Goal: Task Accomplishment & Management: Manage account settings

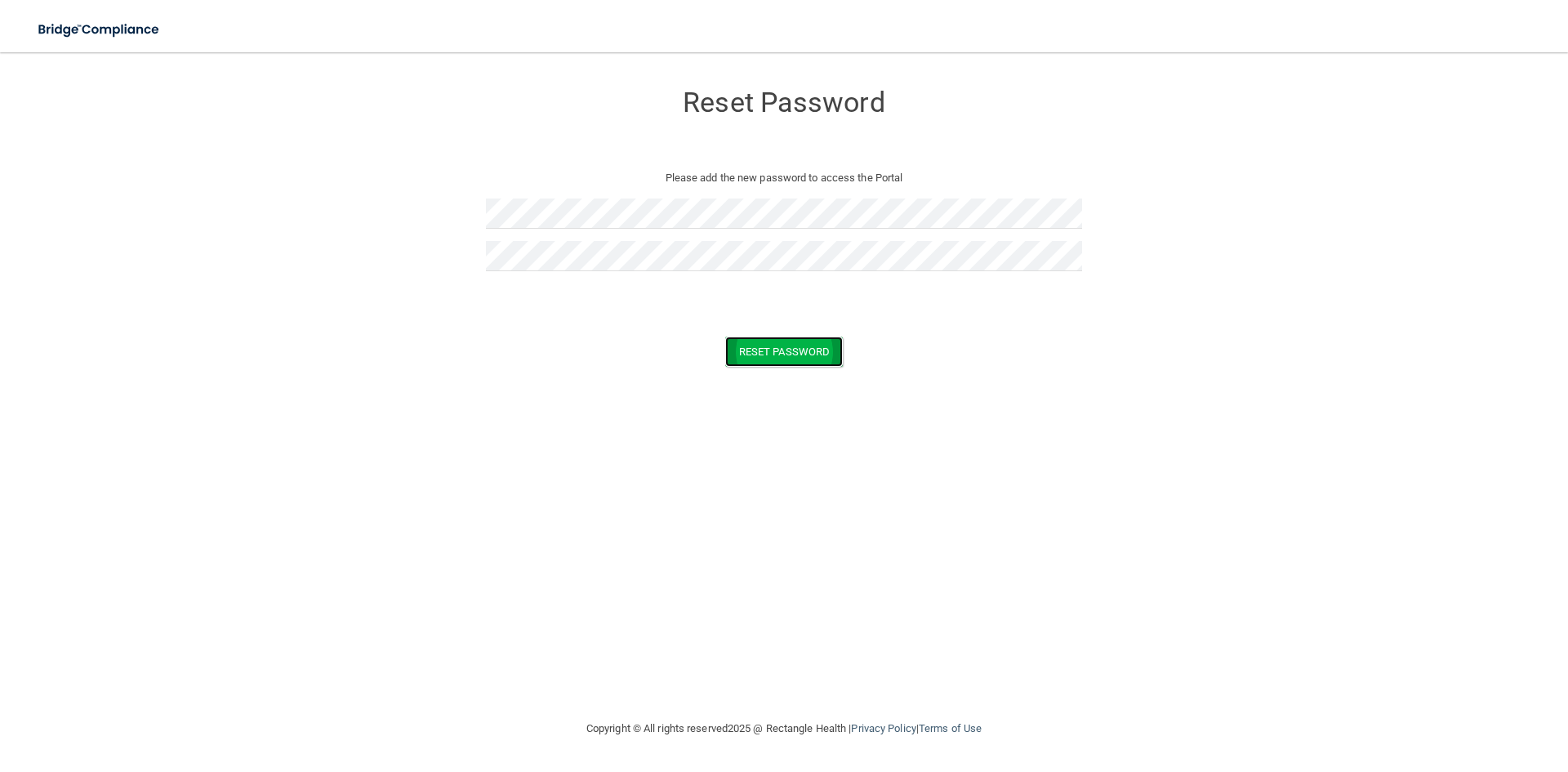
click at [829, 350] on button "Reset Password" at bounding box center [784, 351] width 118 height 30
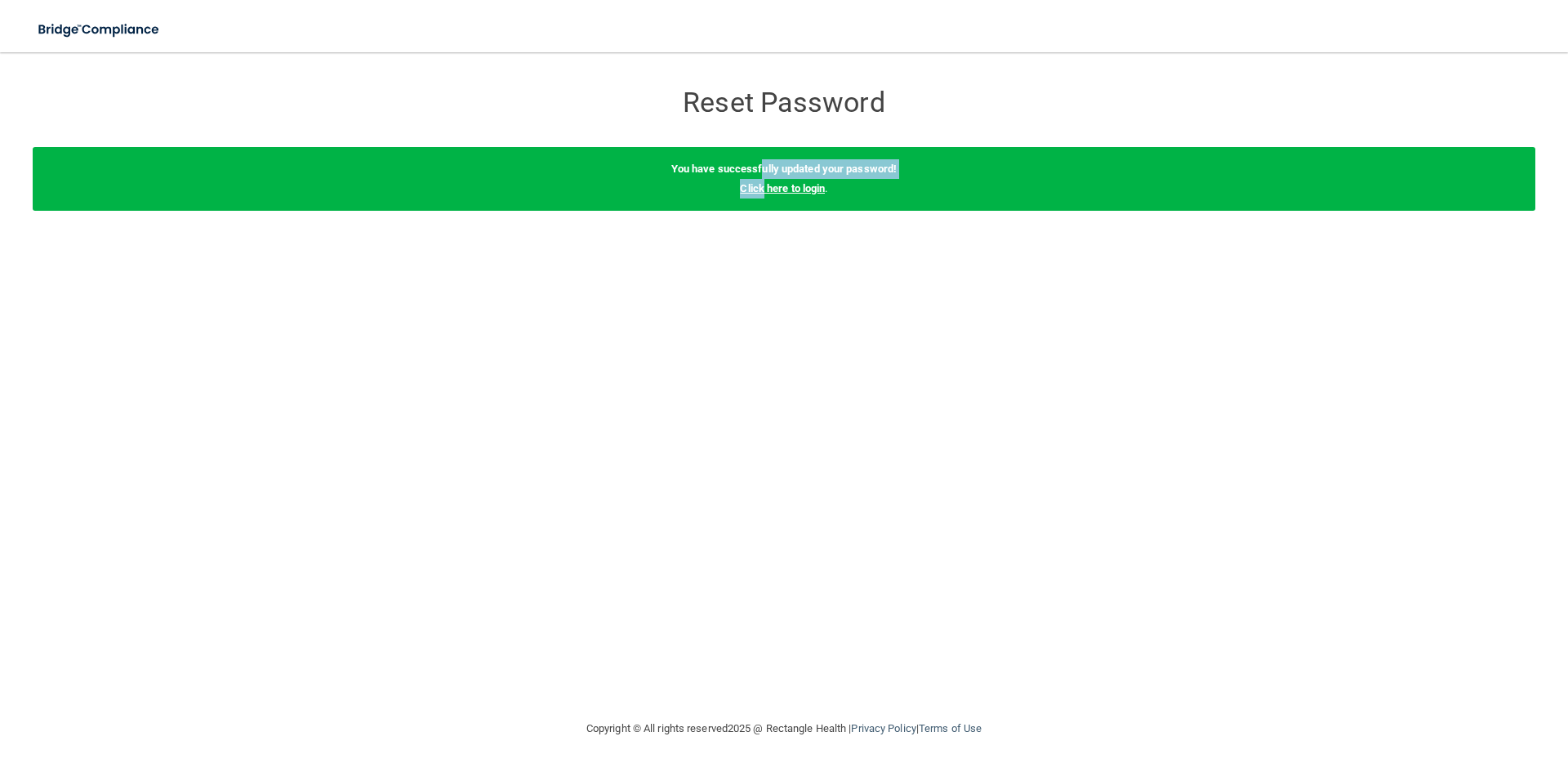
drag, startPoint x: 760, startPoint y: 178, endPoint x: 763, endPoint y: 192, distance: 14.3
click at [763, 192] on div "You have successfully updated your password! Click here to login ." at bounding box center [784, 178] width 1503 height 63
click at [763, 193] on link "Click here to login" at bounding box center [782, 188] width 85 height 12
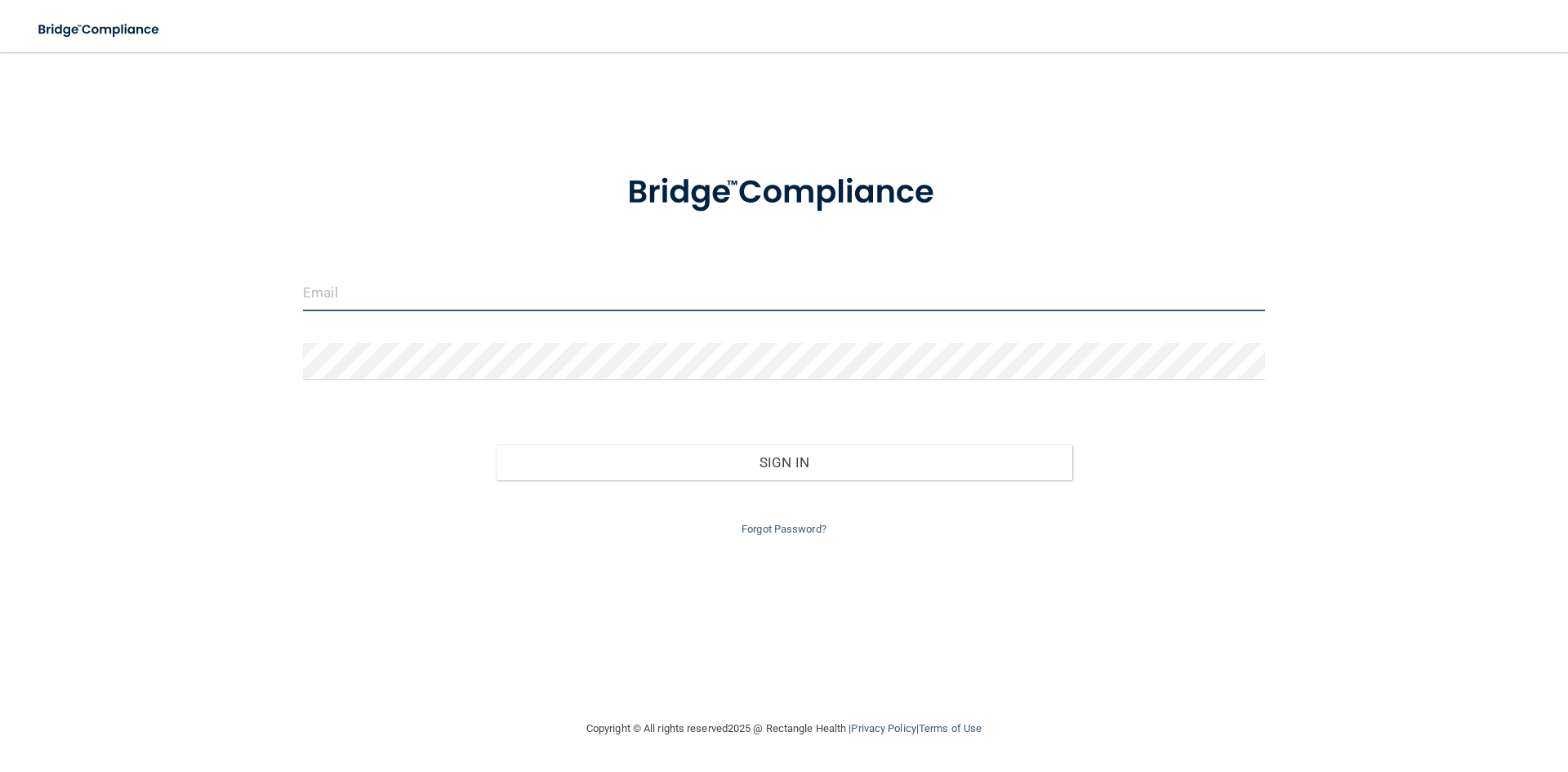
click at [500, 308] on input "email" at bounding box center [784, 292] width 961 height 37
type input "[EMAIL_ADDRESS][DOMAIN_NAME]"
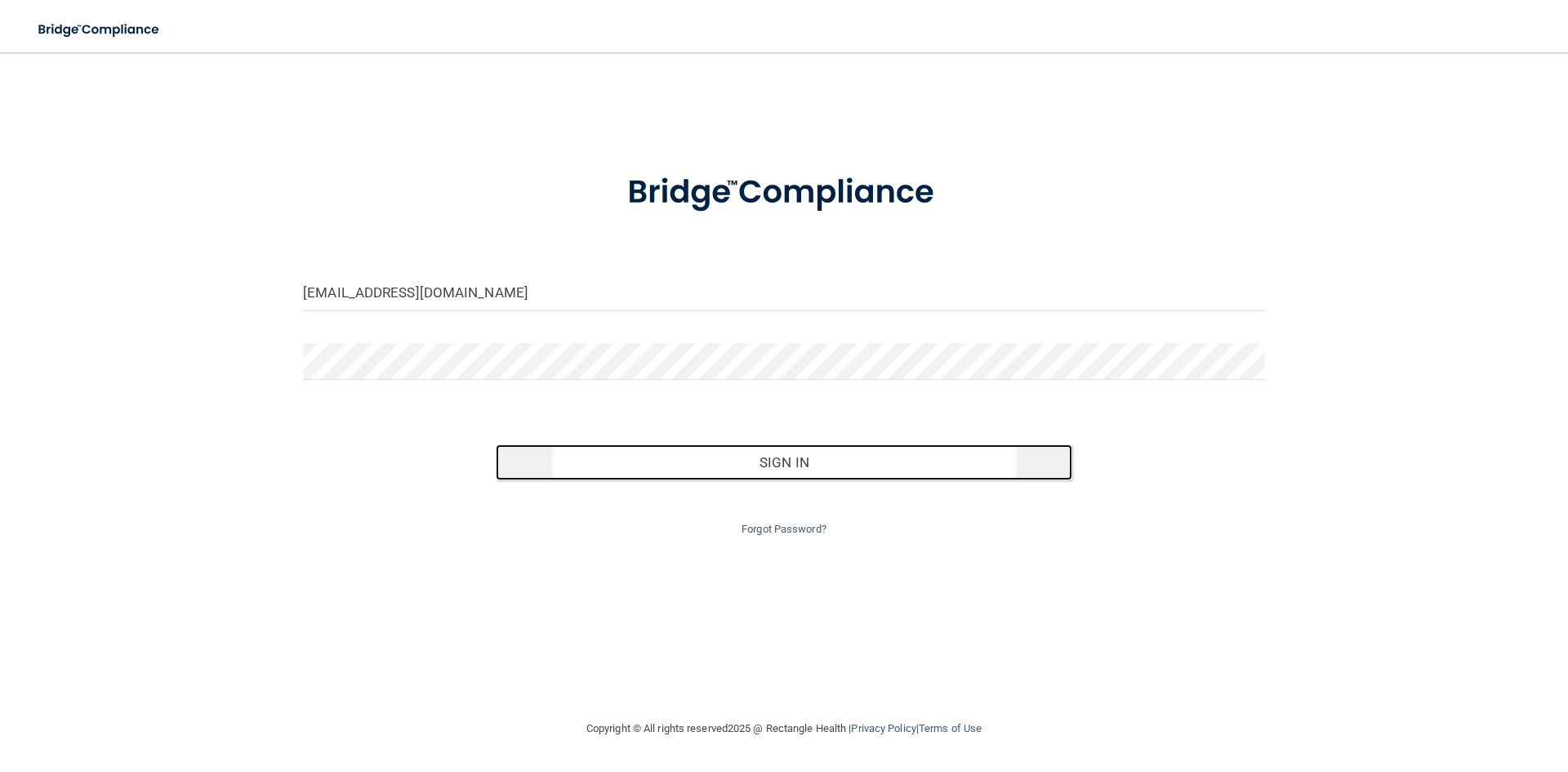
click at [760, 473] on button "Sign In" at bounding box center [784, 462] width 577 height 36
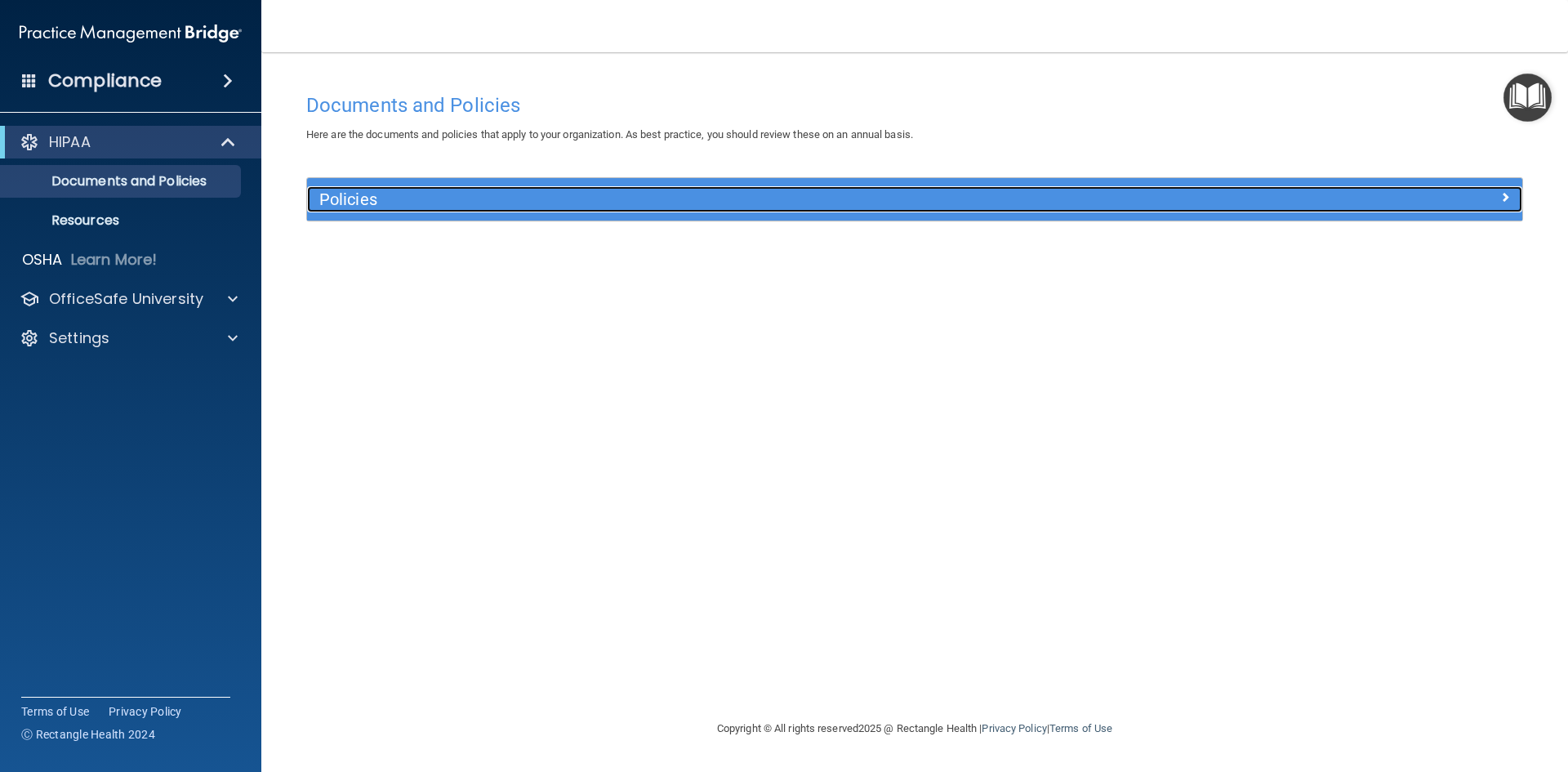
click at [359, 197] on h5 "Policies" at bounding box center [762, 199] width 887 height 18
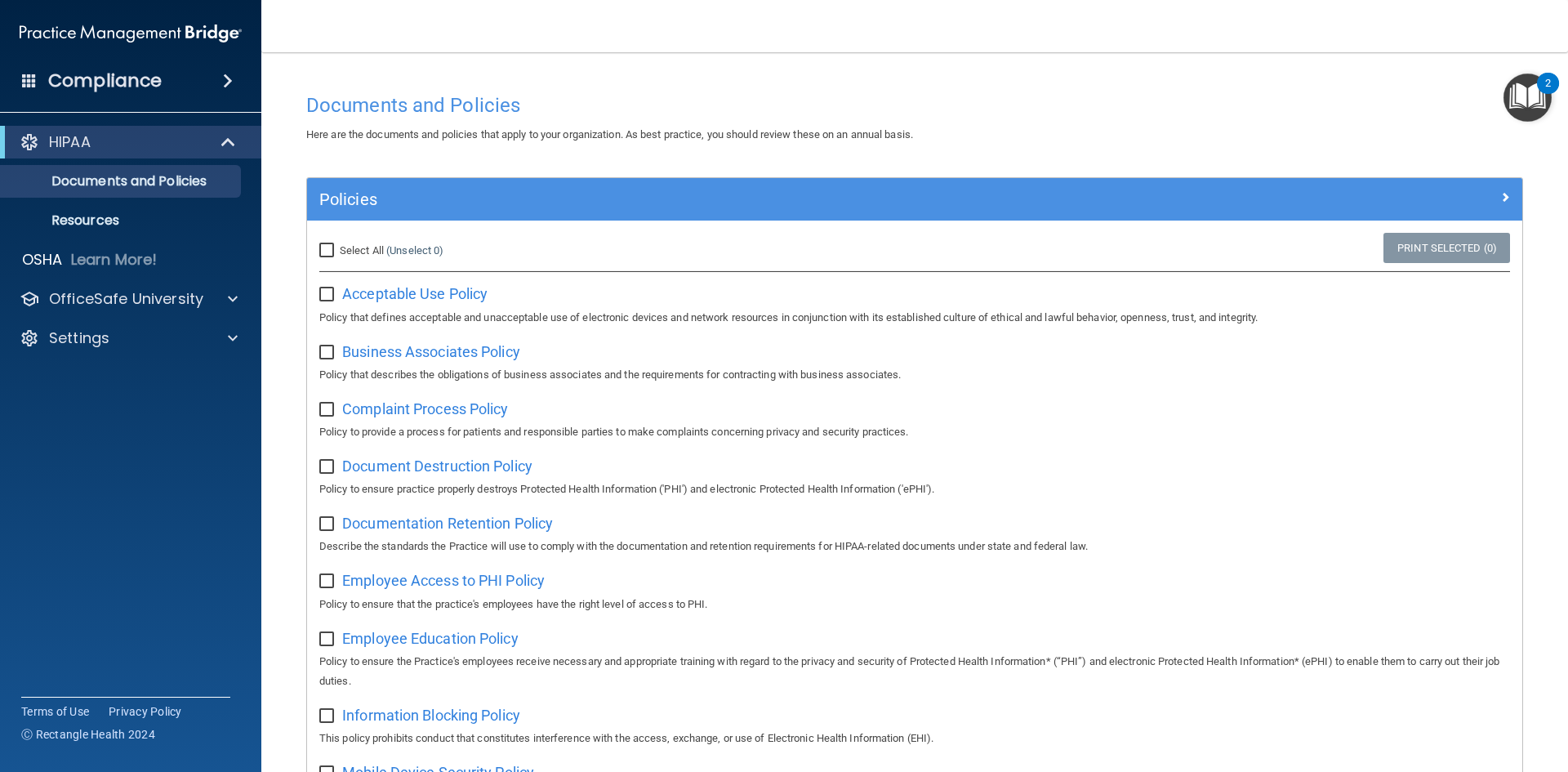
click at [374, 220] on div "Policies" at bounding box center [915, 199] width 1215 height 43
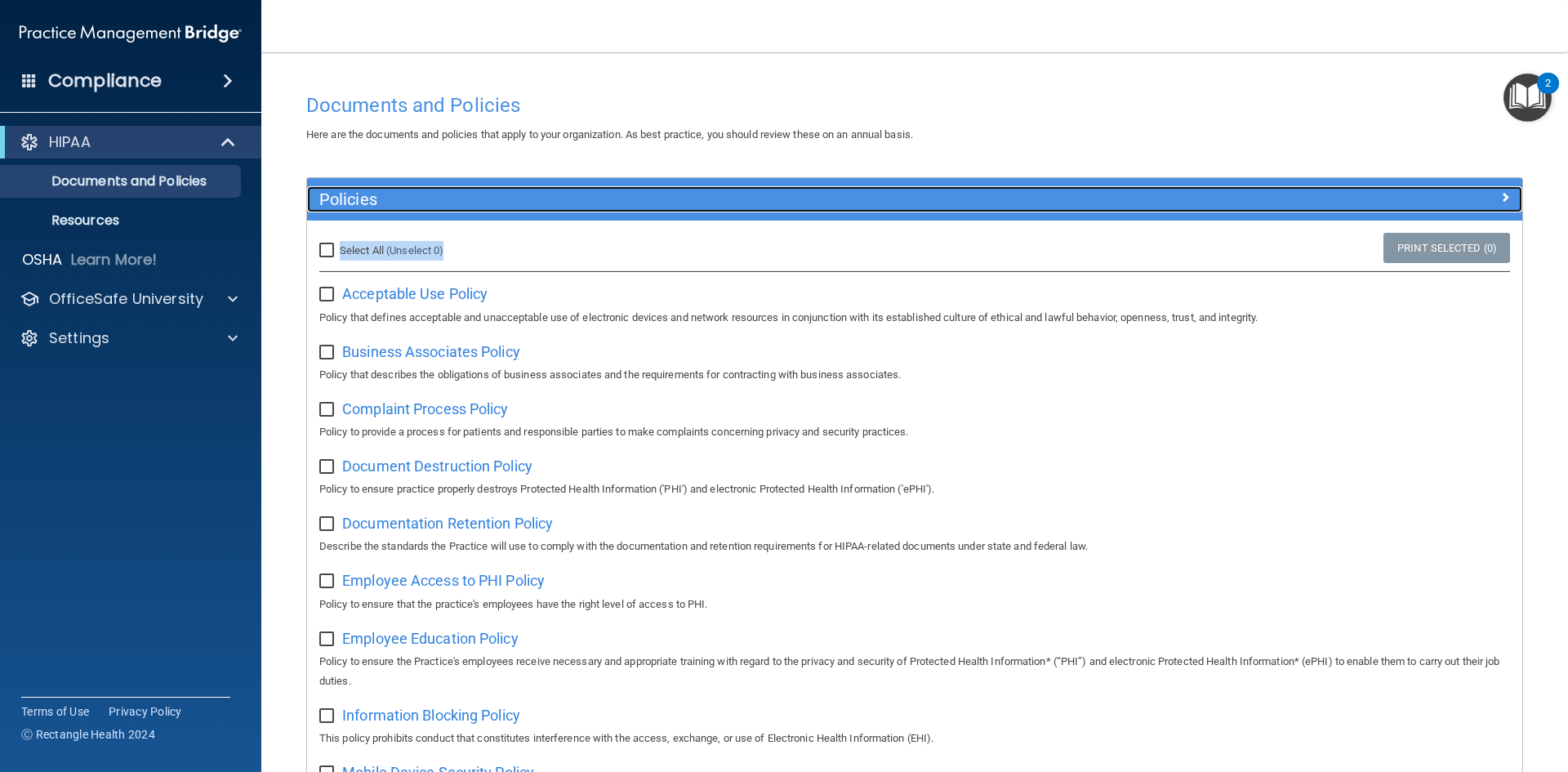
drag, startPoint x: 494, startPoint y: 201, endPoint x: 499, endPoint y: 209, distance: 9.4
click at [497, 204] on h5 "Policies" at bounding box center [762, 199] width 887 height 18
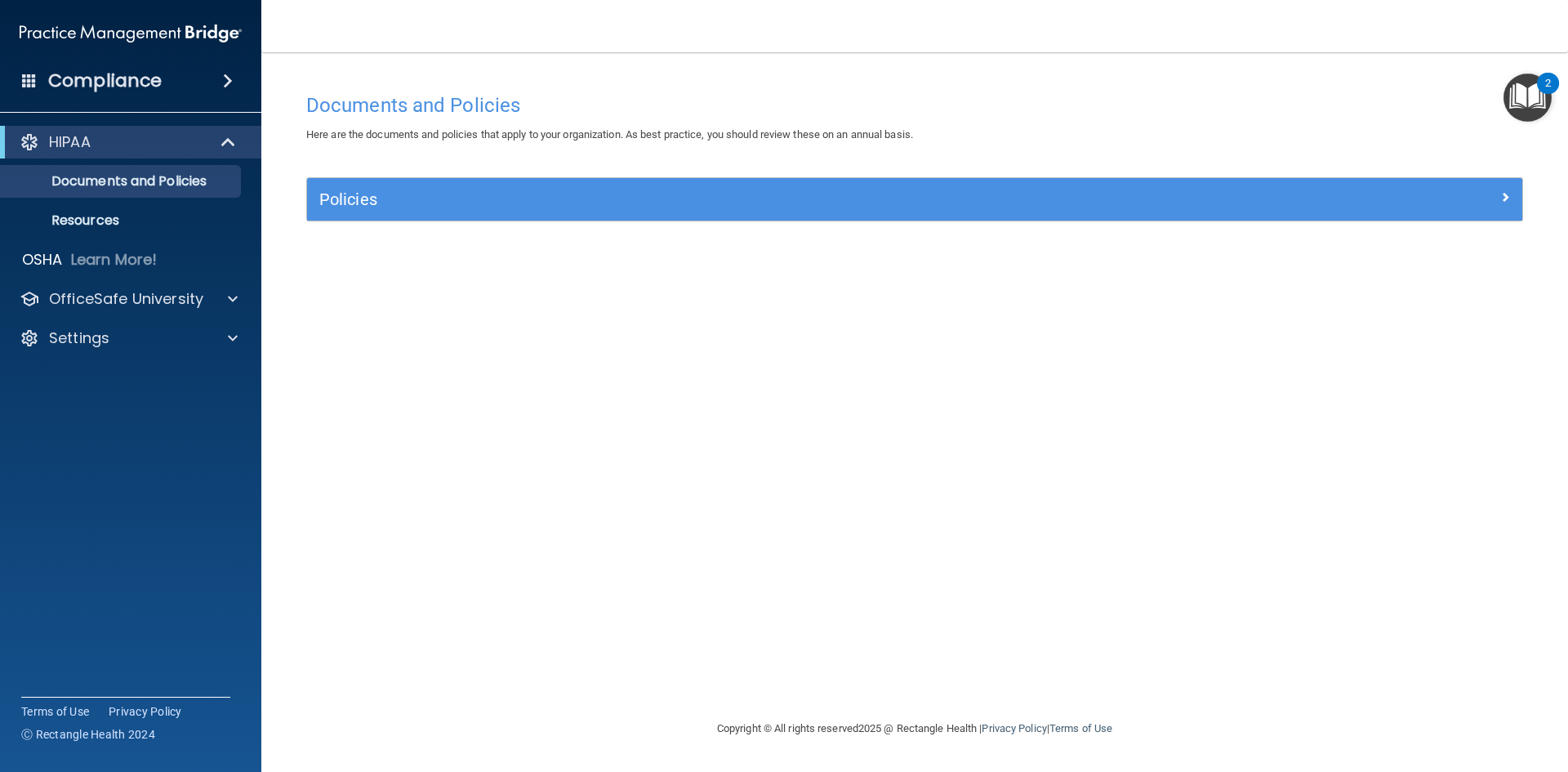
click at [1515, 82] on img "Open Resource Center, 2 new notifications" at bounding box center [1527, 97] width 49 height 49
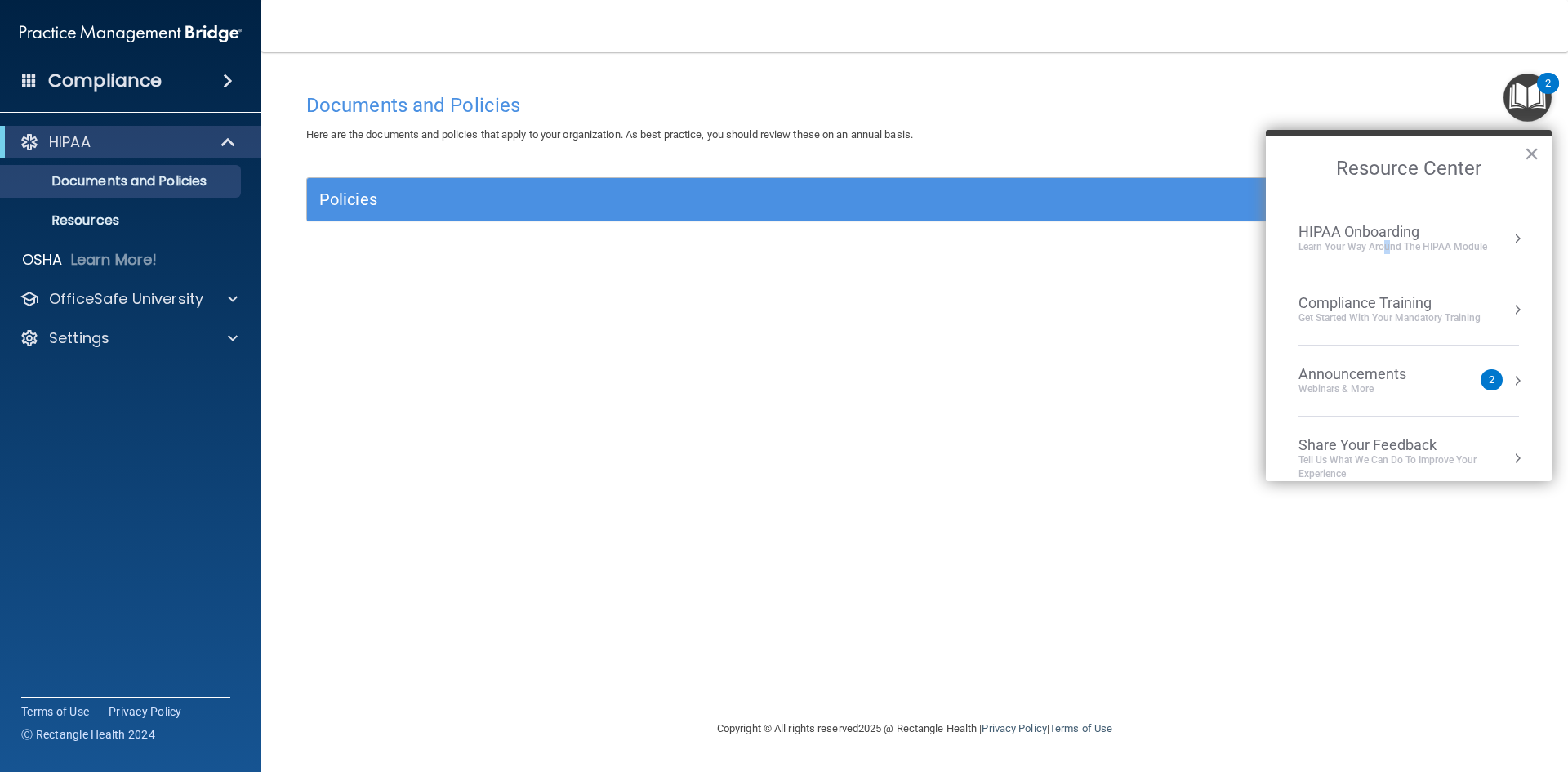
click at [1389, 253] on div "Learn Your Way around the HIPAA module" at bounding box center [1393, 247] width 188 height 14
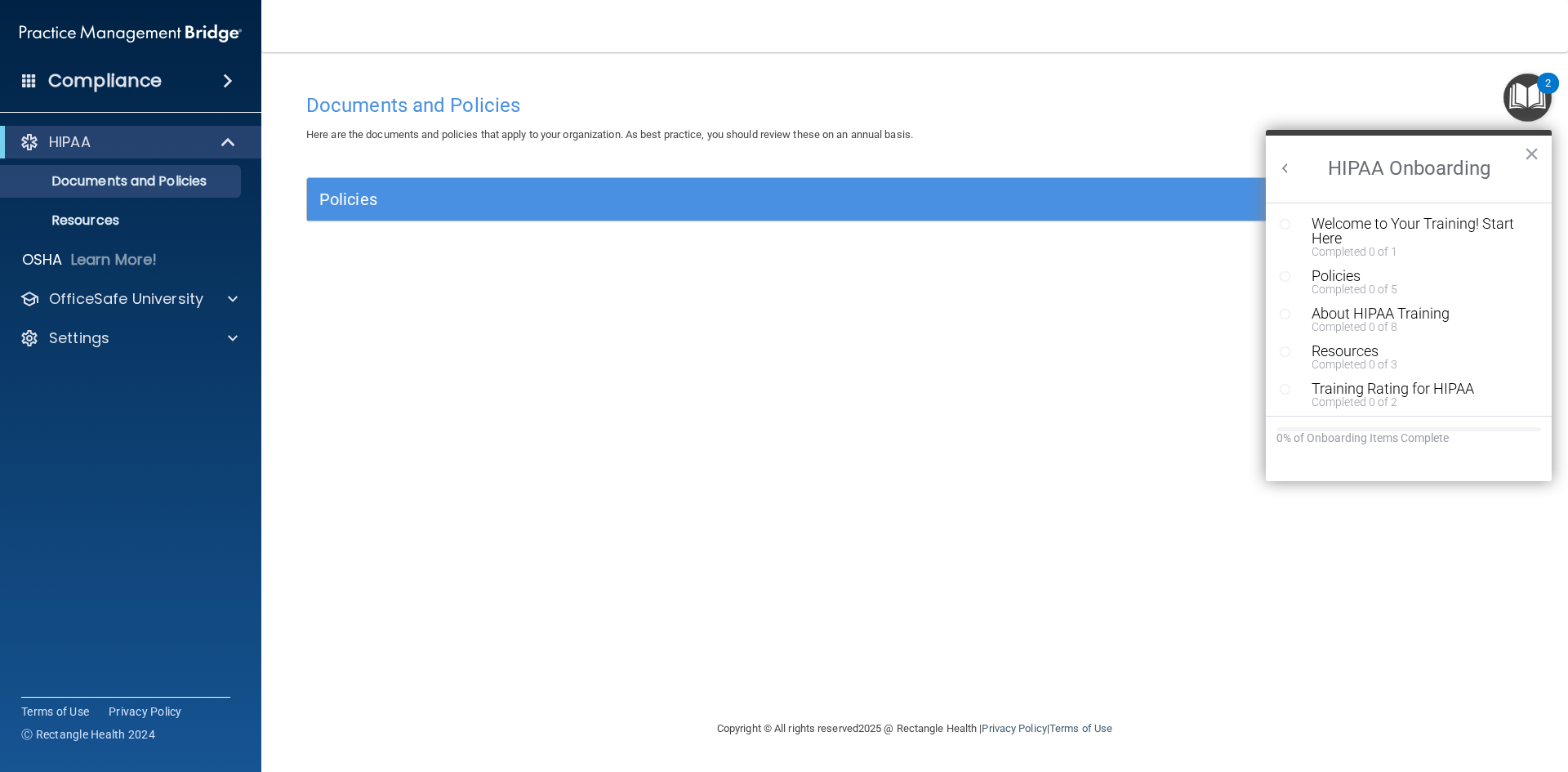
click at [1372, 253] on div "Completed 0 of 1" at bounding box center [1414, 252] width 206 height 12
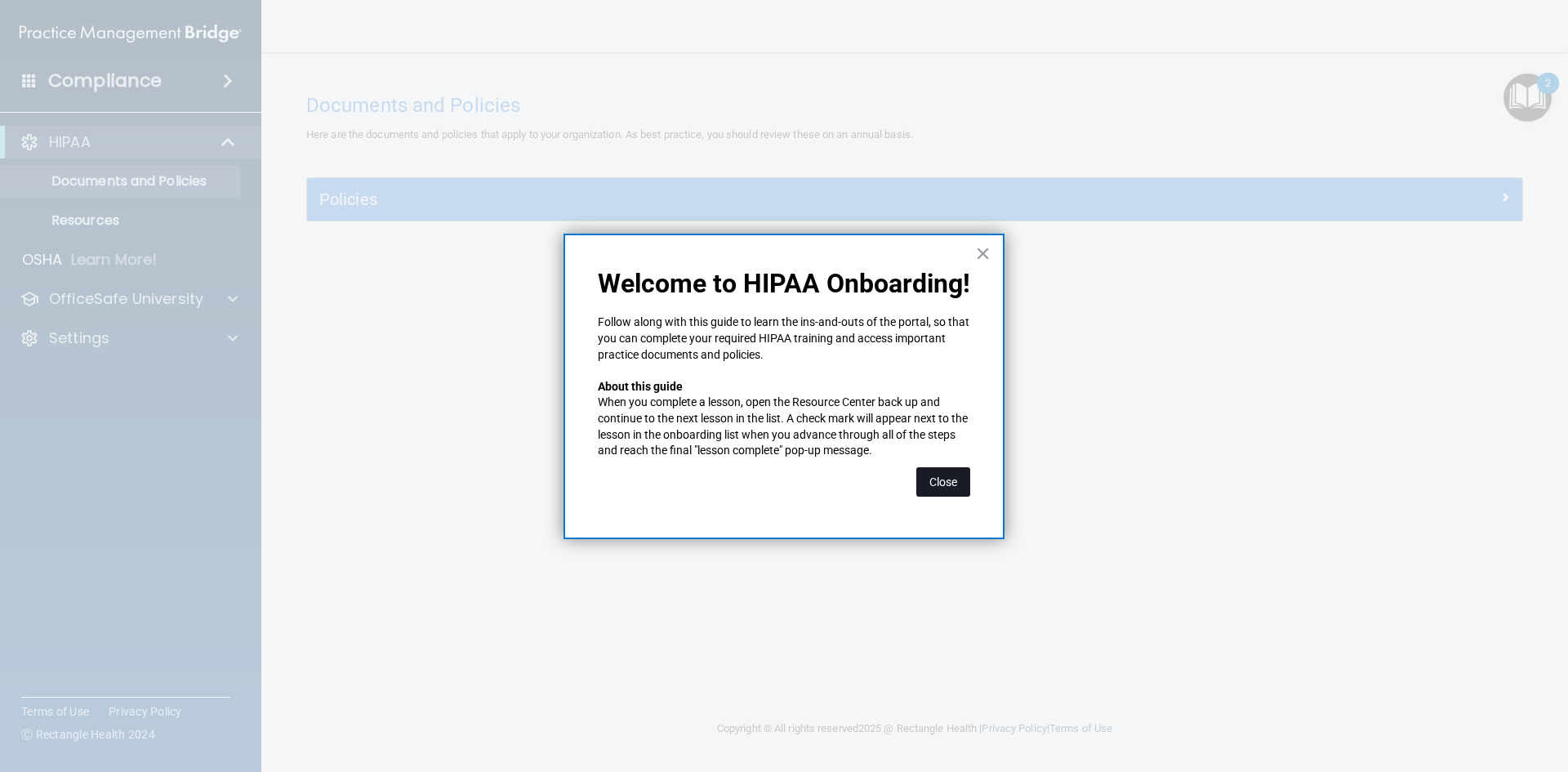
click at [957, 483] on button "Close" at bounding box center [943, 482] width 54 height 30
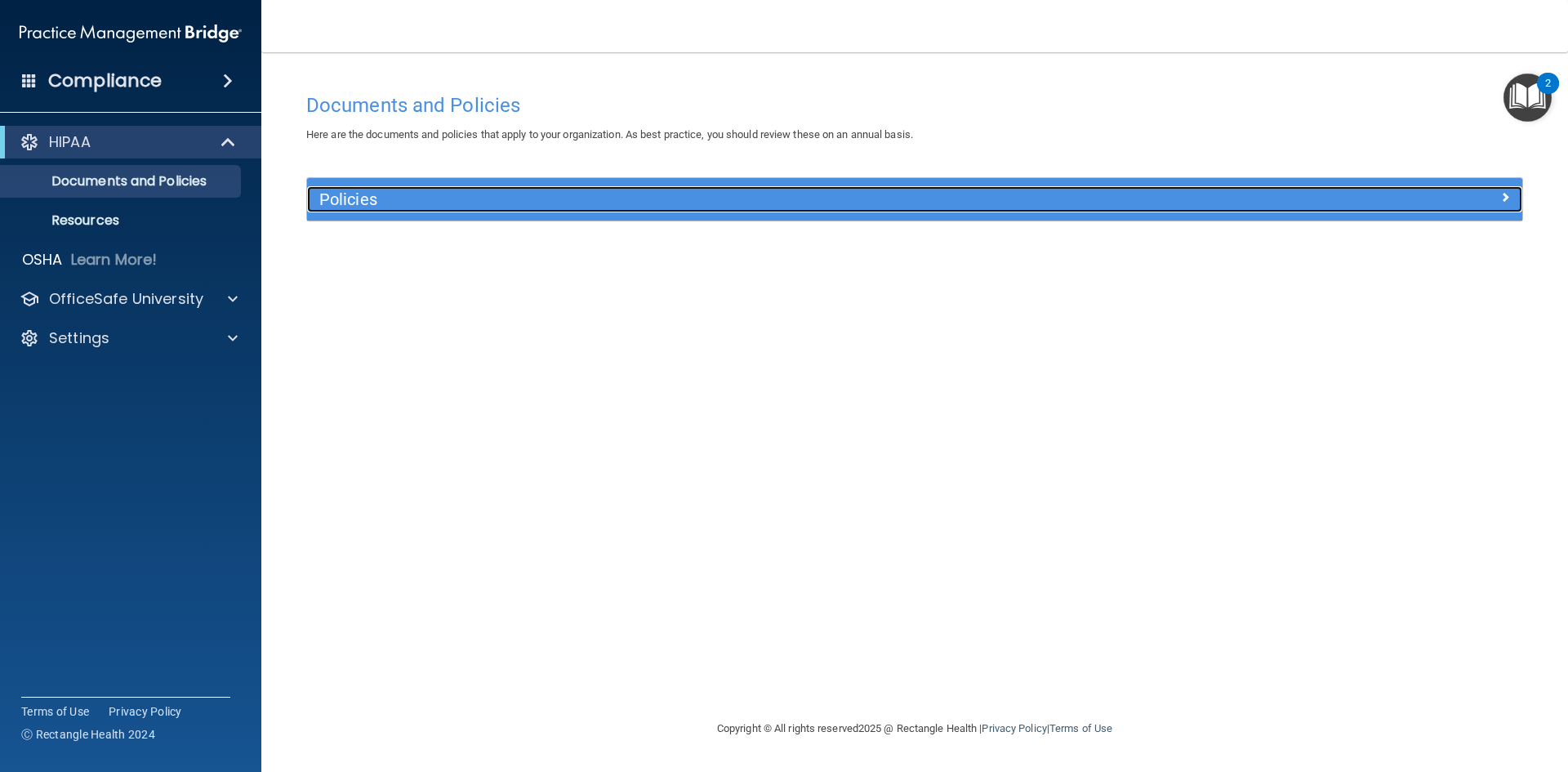
click at [480, 211] on div "Policies" at bounding box center [762, 199] width 911 height 26
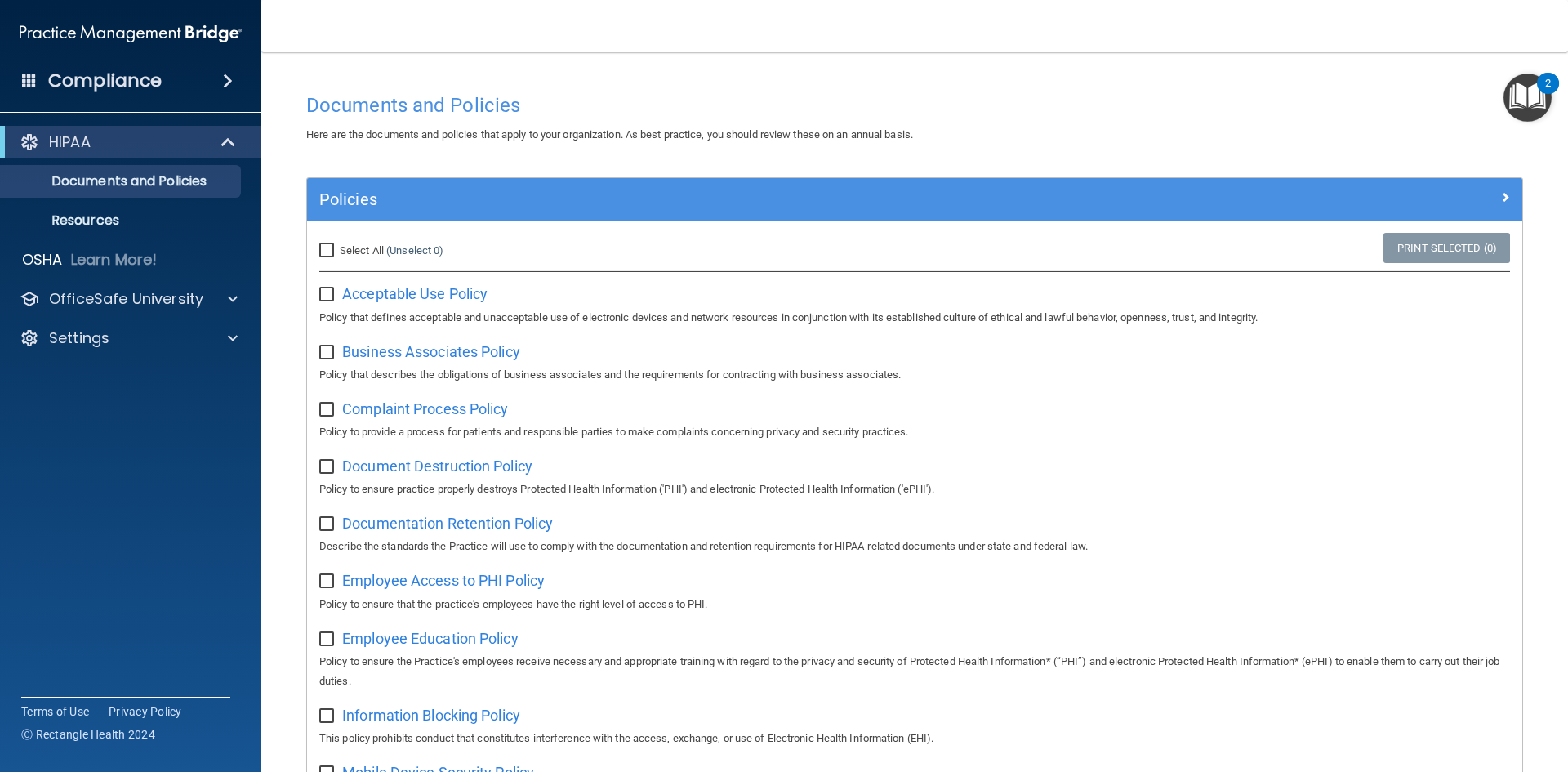
click at [337, 250] on label "Select All (Unselect 0) Unselect All" at bounding box center [381, 251] width 124 height 20
click at [332, 249] on input "Select All (Unselect 0) Unselect All" at bounding box center [328, 250] width 19 height 13
checkbox input "true"
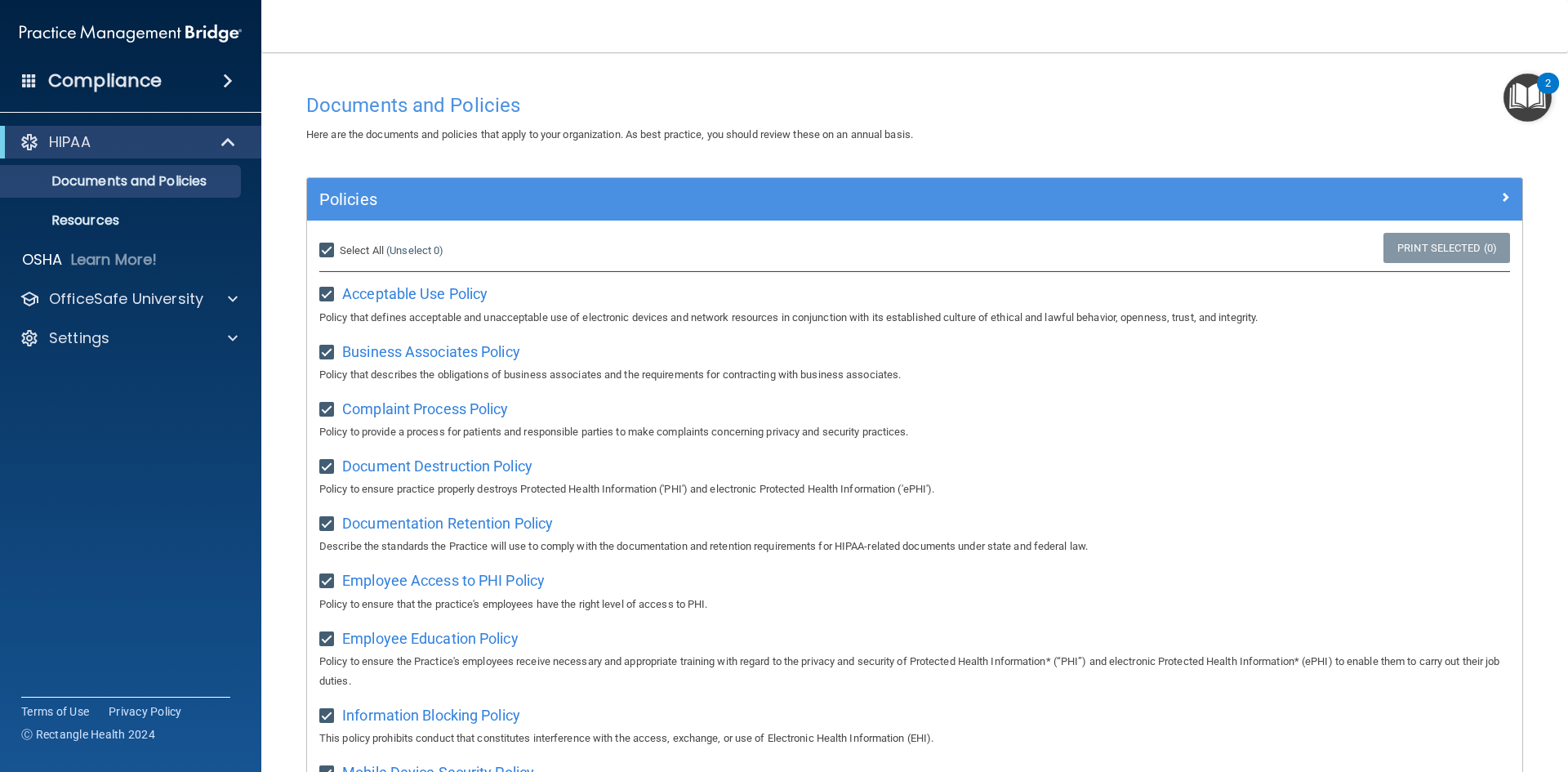
checkbox input "true"
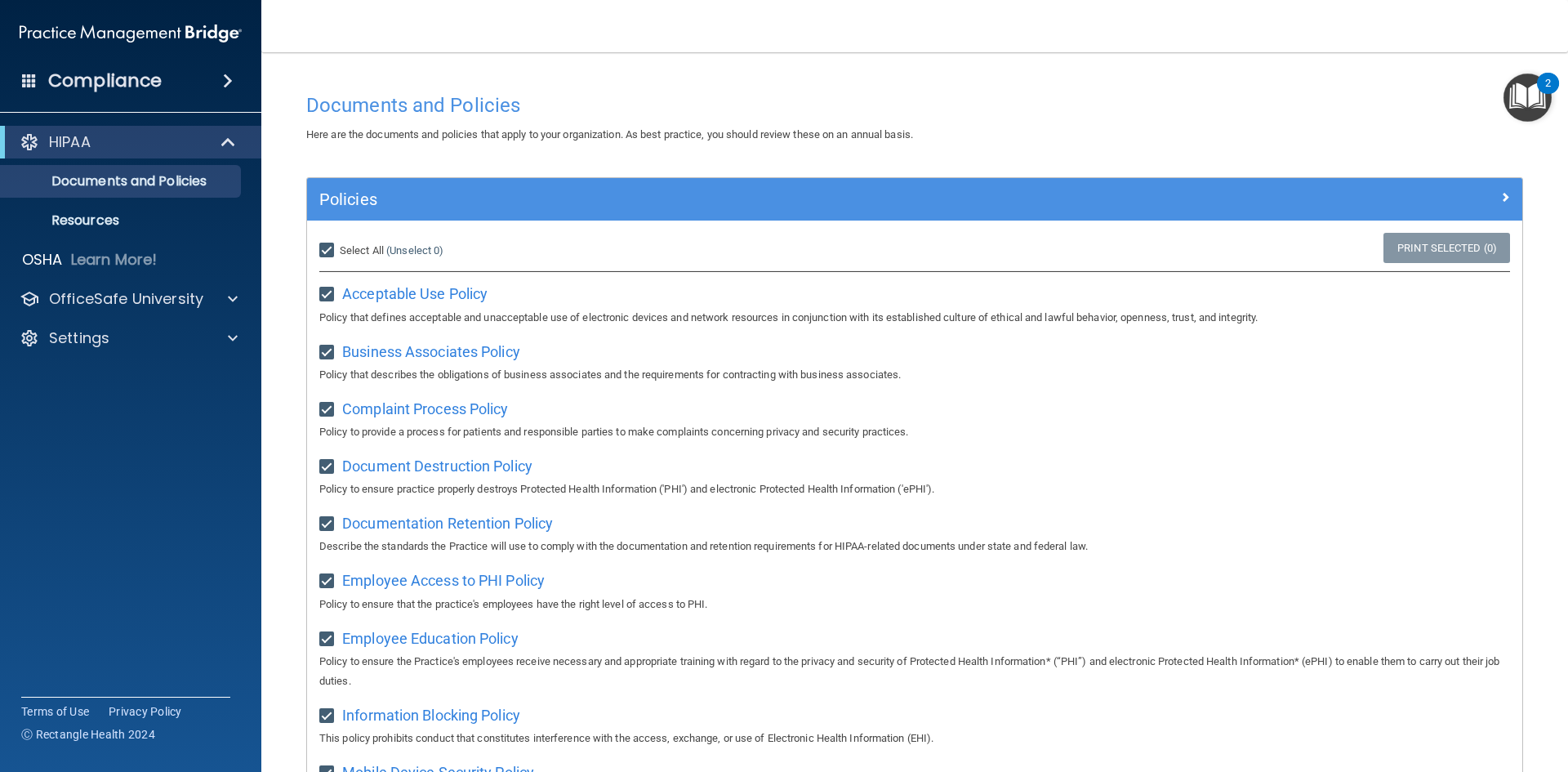
checkbox input "true"
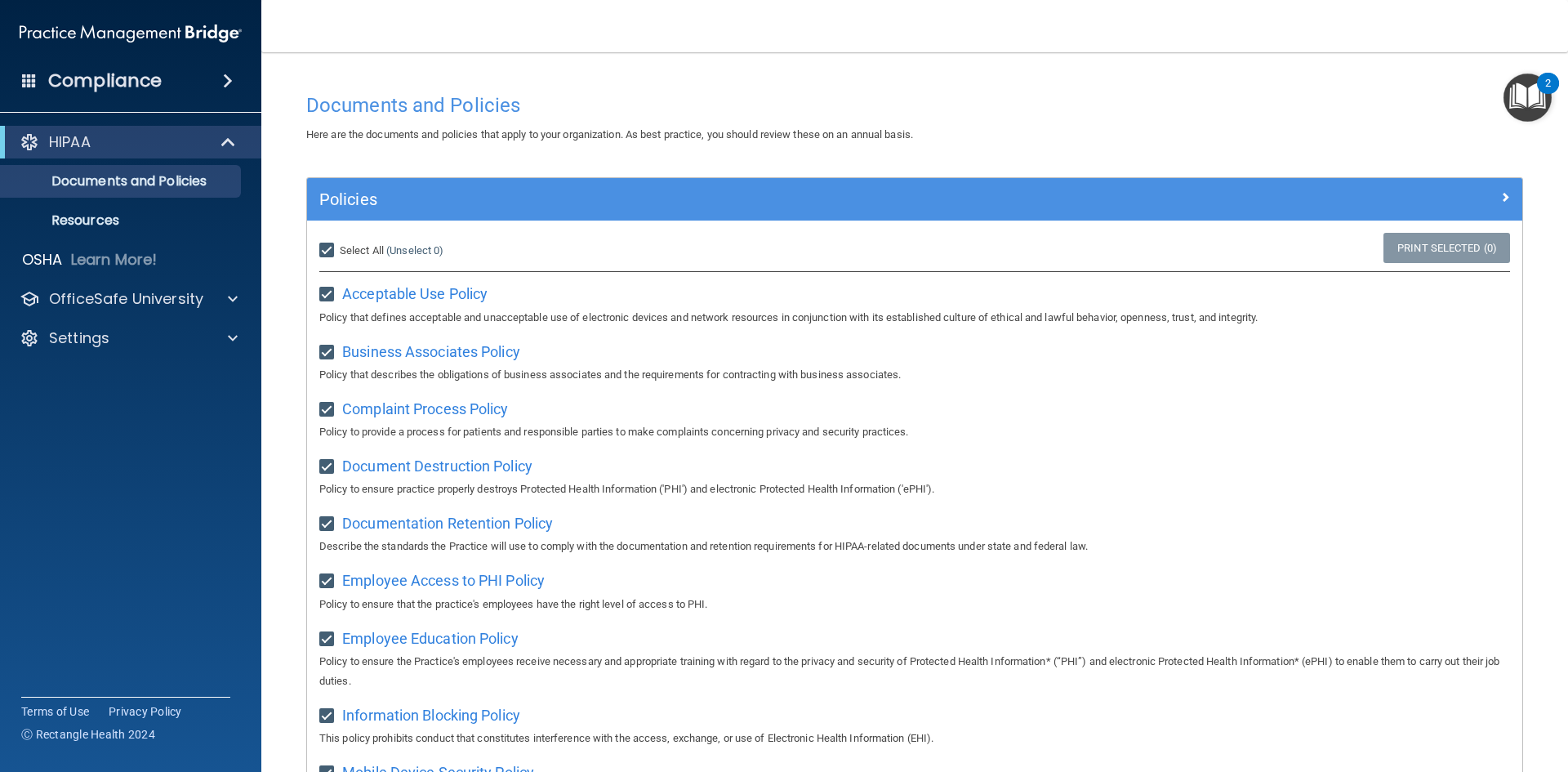
checkbox input "true"
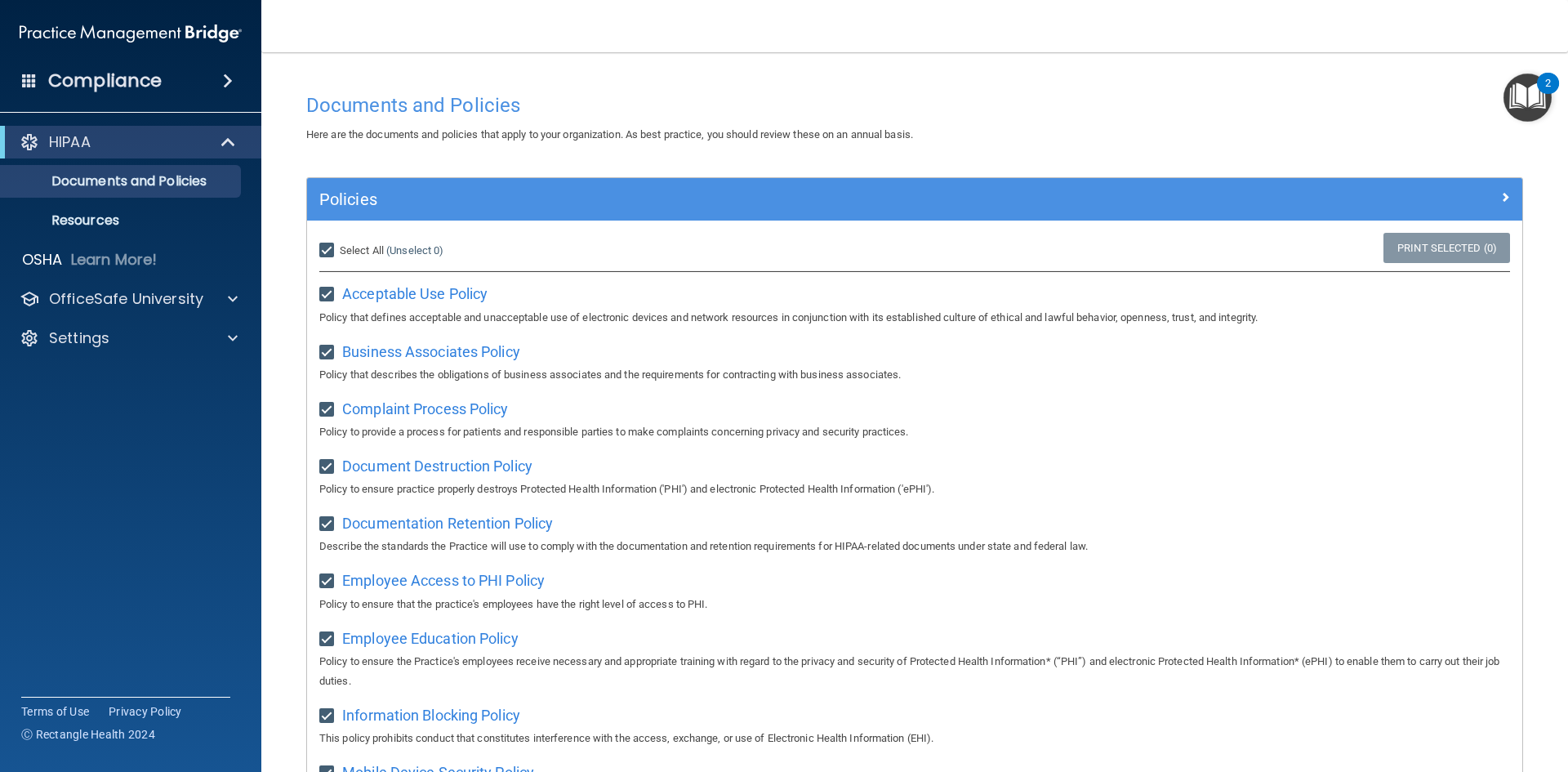
checkbox input "true"
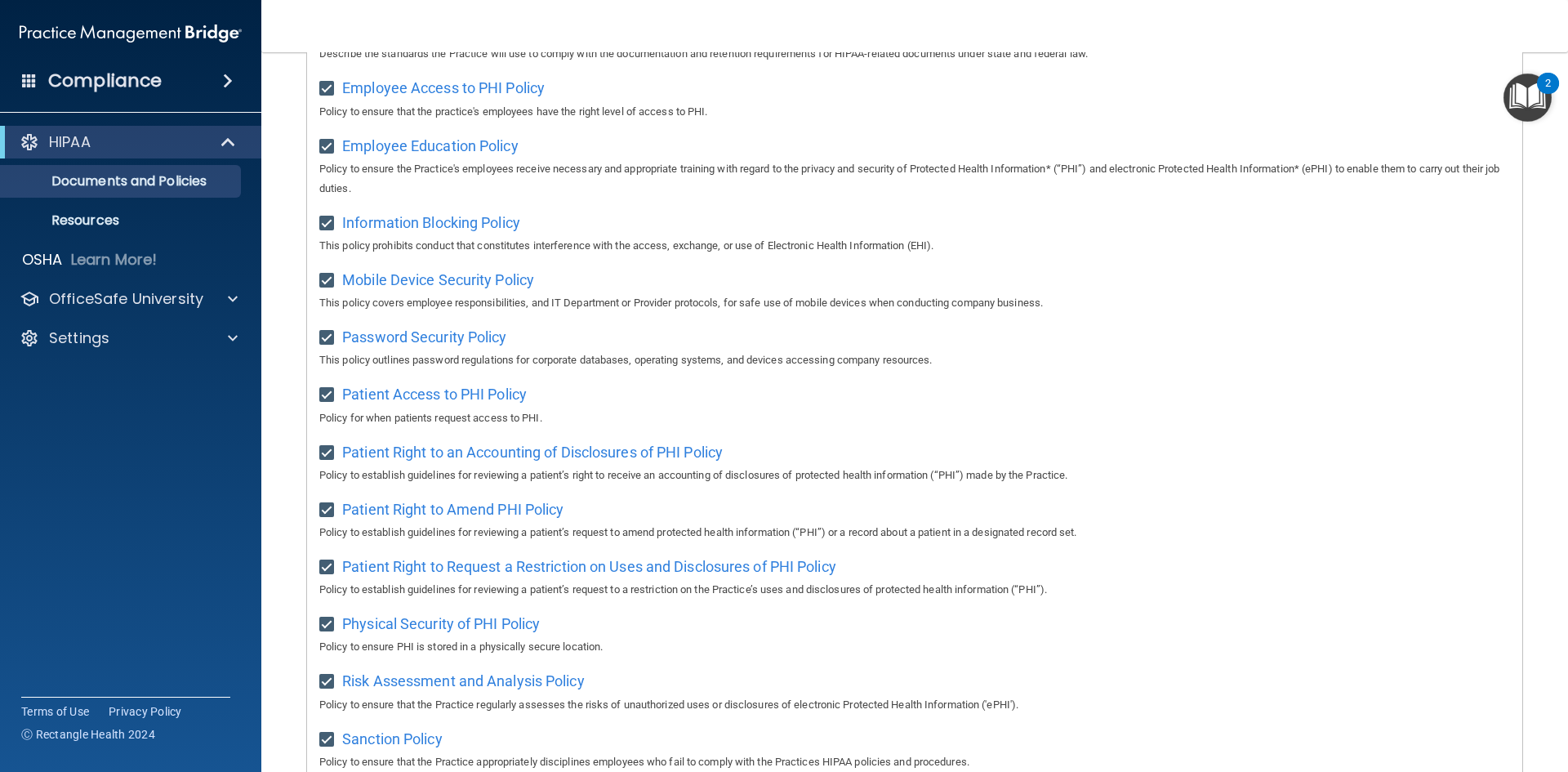
scroll to position [458, 0]
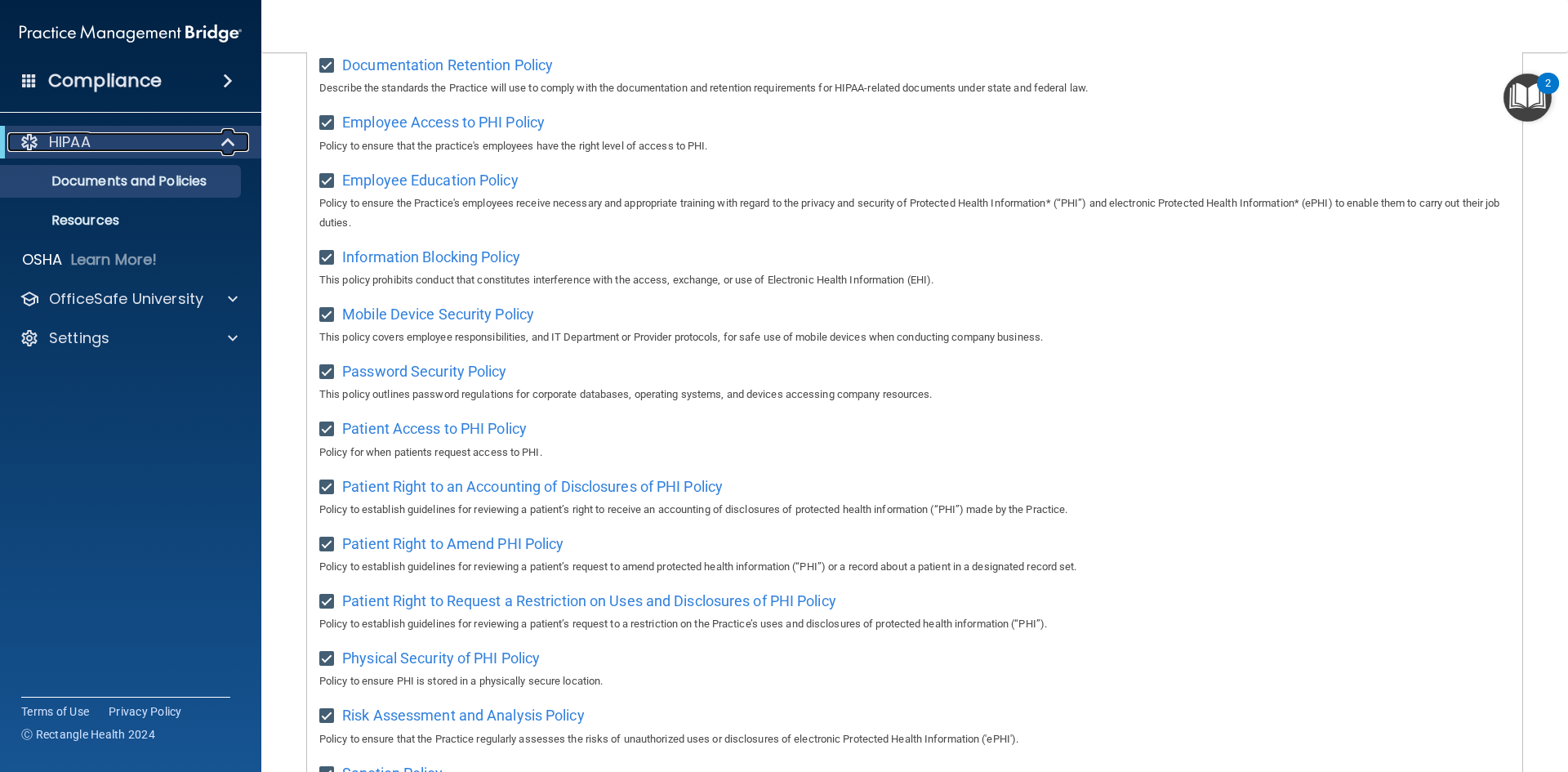
click at [87, 138] on p "HIPAA" at bounding box center [69, 142] width 42 height 20
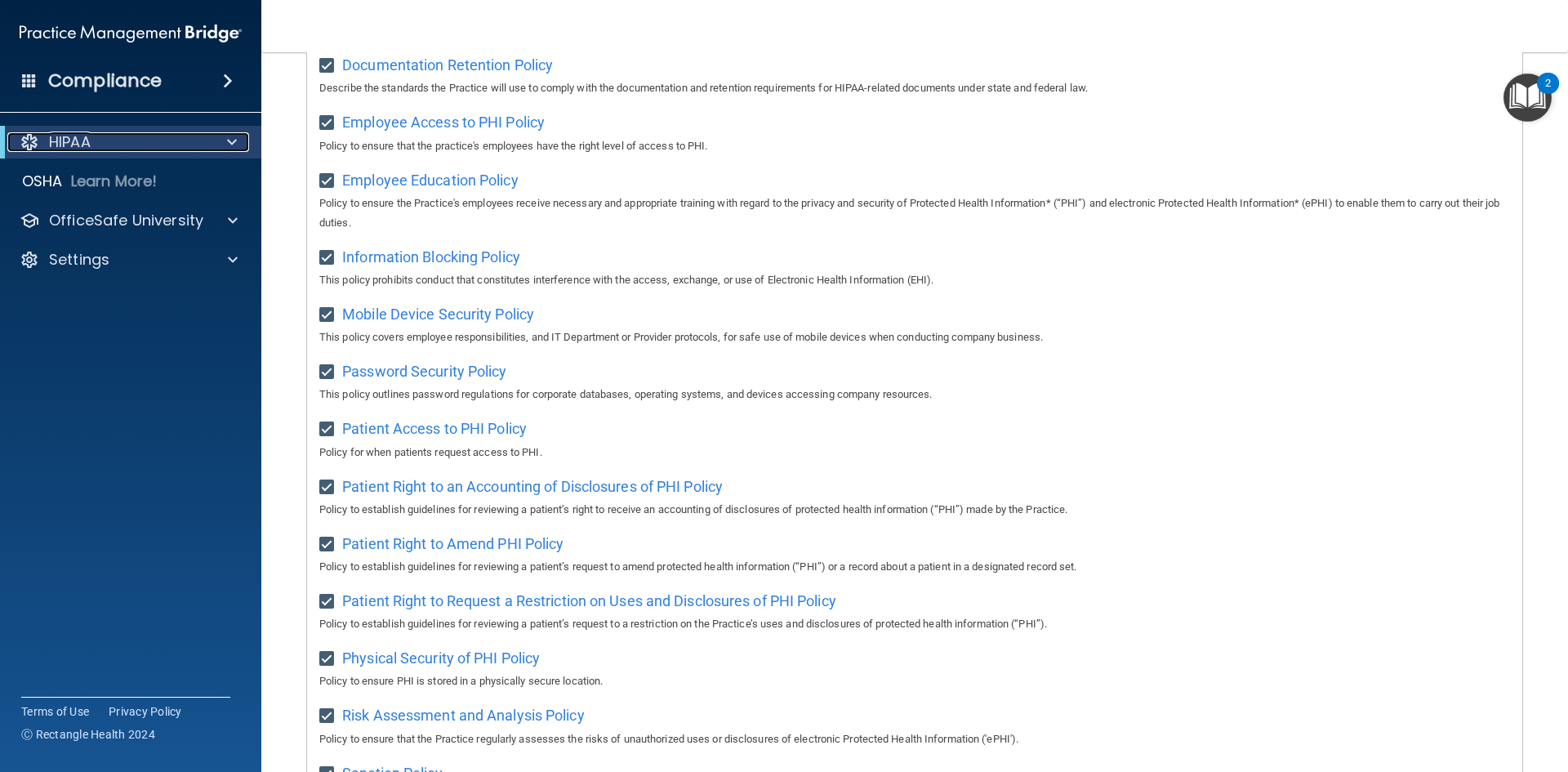
click at [88, 137] on p "HIPAA" at bounding box center [69, 142] width 42 height 20
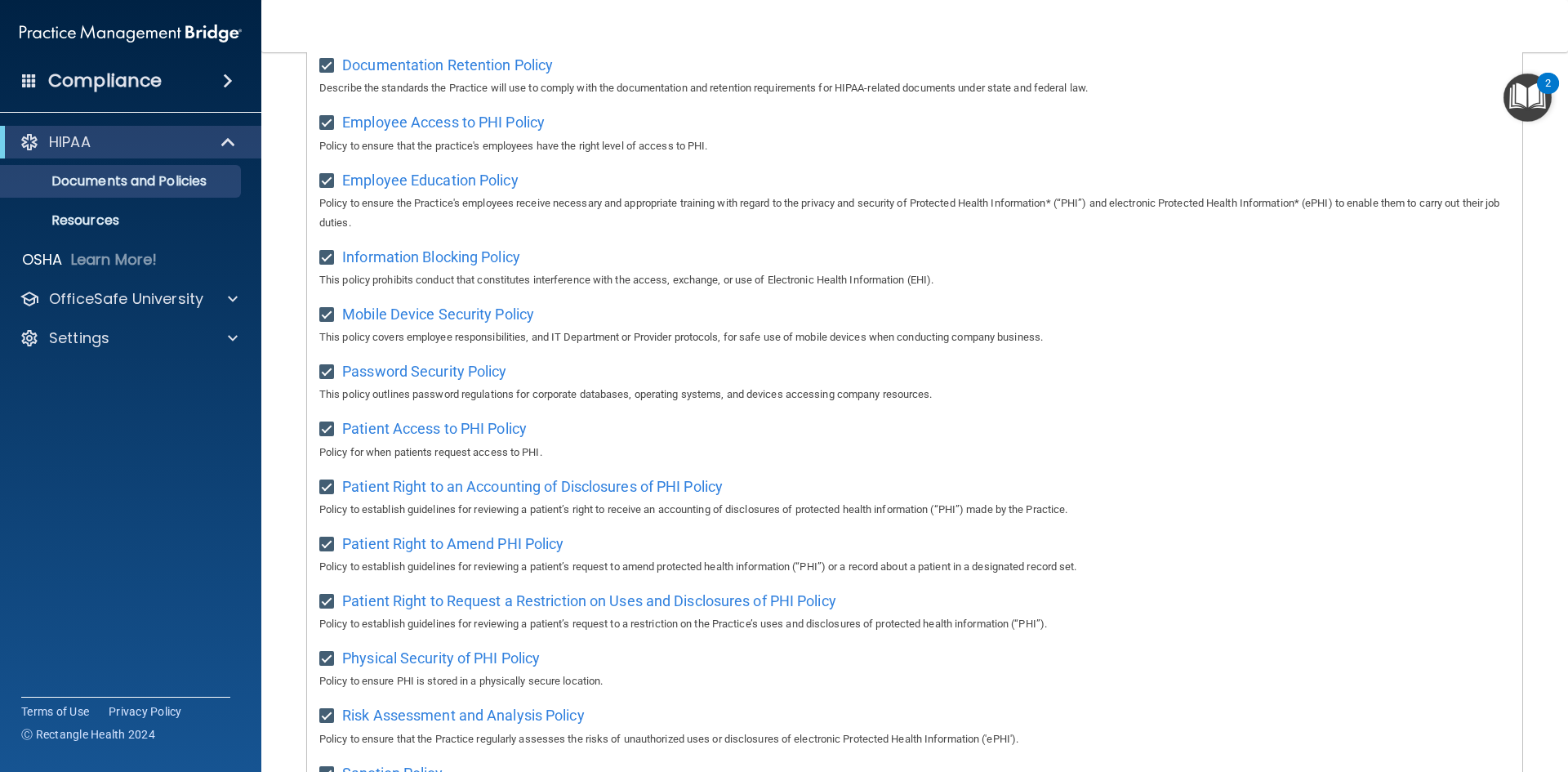
click at [21, 79] on div "Compliance" at bounding box center [131, 80] width 262 height 36
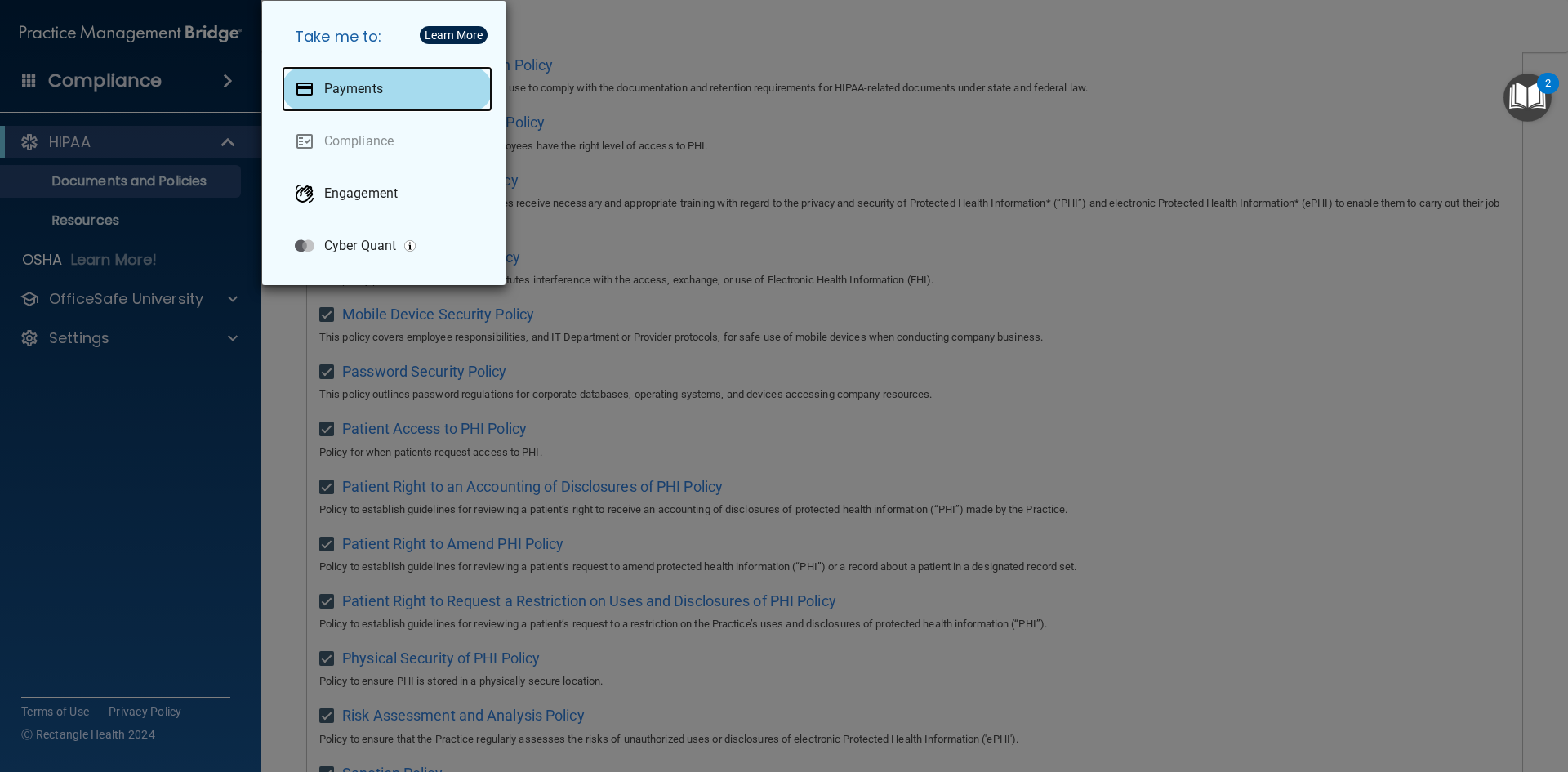
click at [387, 106] on div "Payments" at bounding box center [387, 89] width 211 height 46
drag, startPoint x: 626, startPoint y: 178, endPoint x: 640, endPoint y: 187, distance: 16.6
click at [633, 189] on div "Take me to: Payments Compliance Engagement Cyber Quant" at bounding box center [784, 386] width 1568 height 772
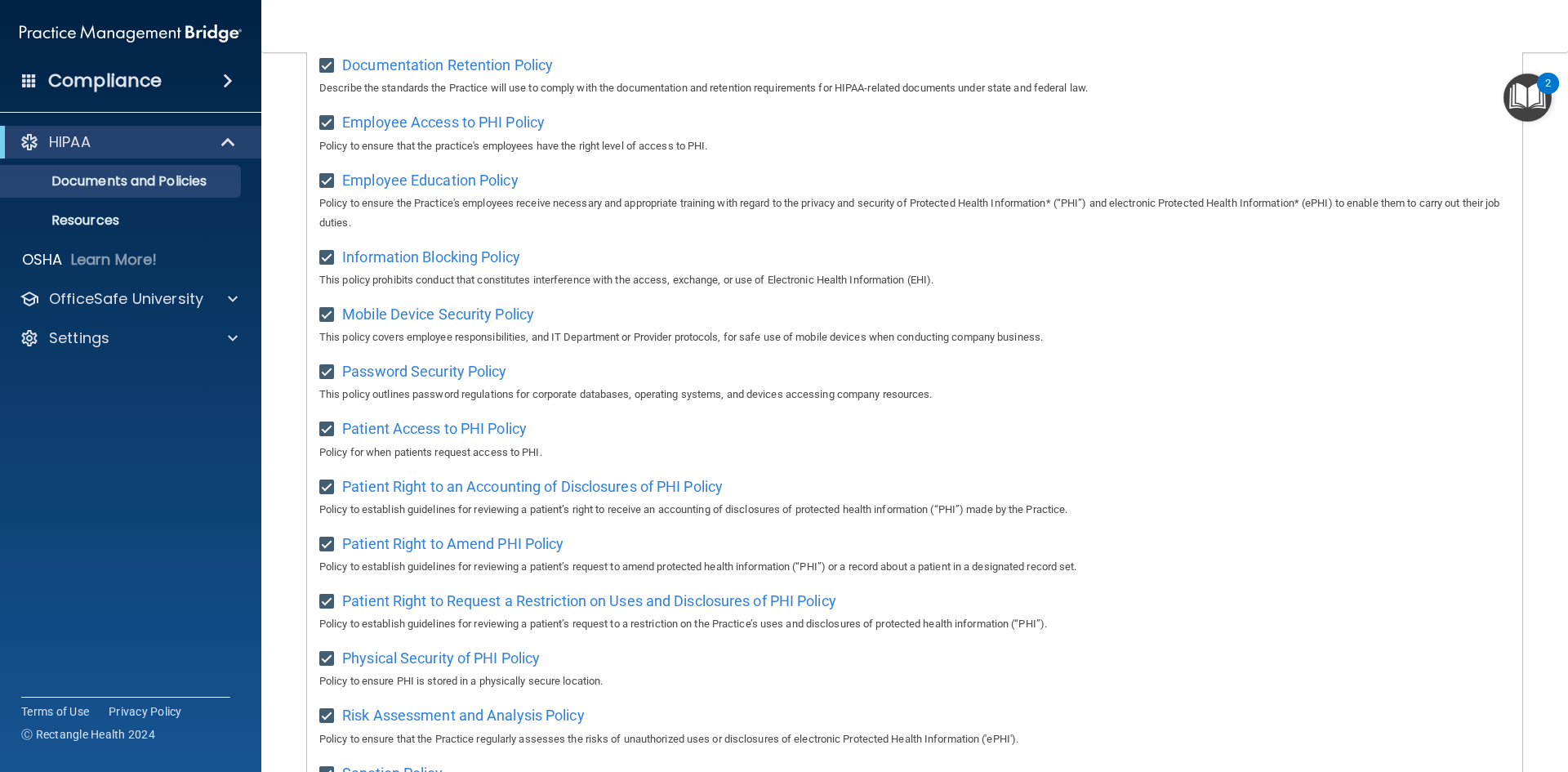
click at [1527, 106] on img "Open Resource Center, 2 new notifications" at bounding box center [1527, 97] width 49 height 49
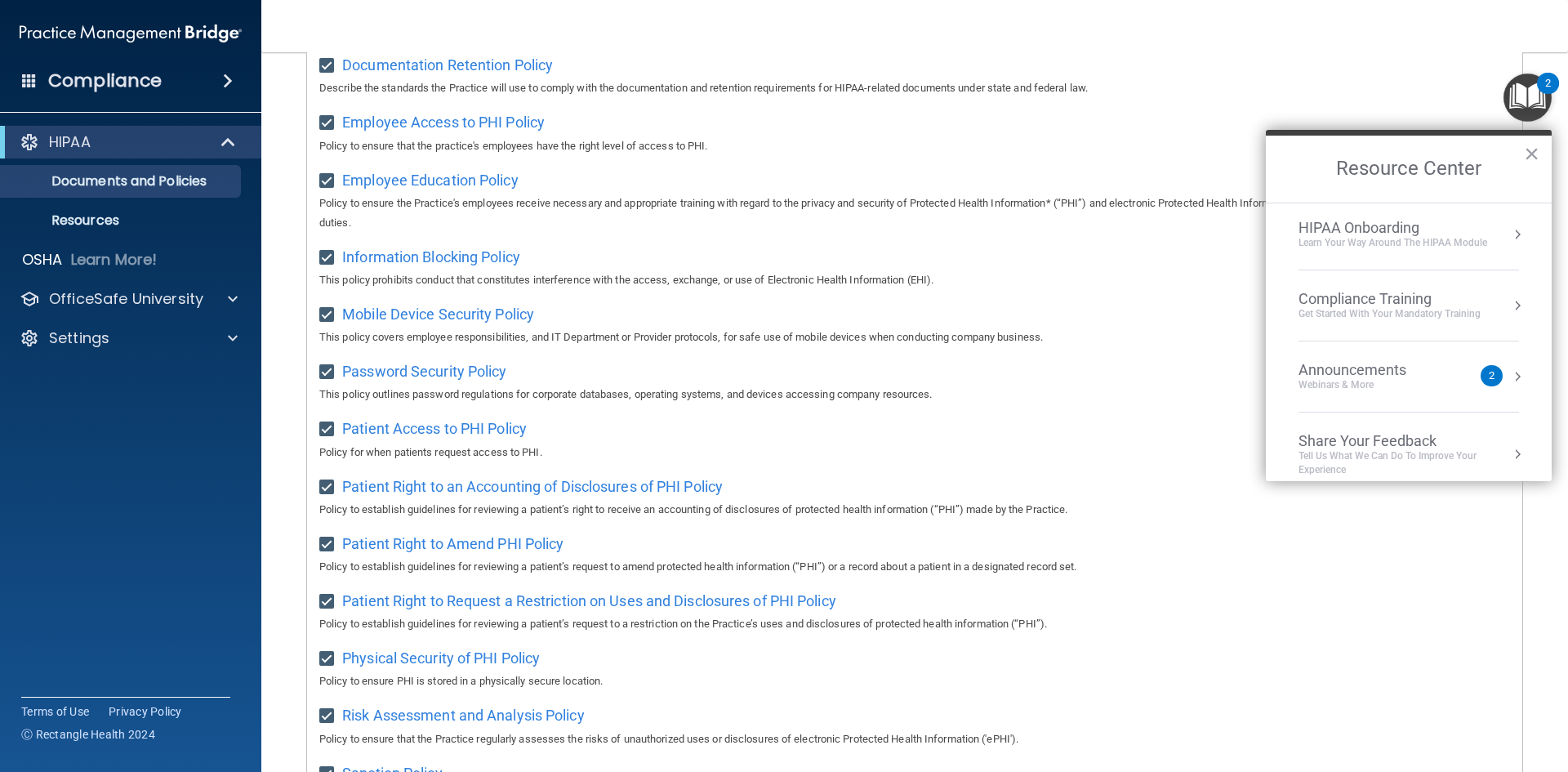
scroll to position [0, 0]
click at [1418, 370] on div "Announcements" at bounding box center [1369, 374] width 141 height 18
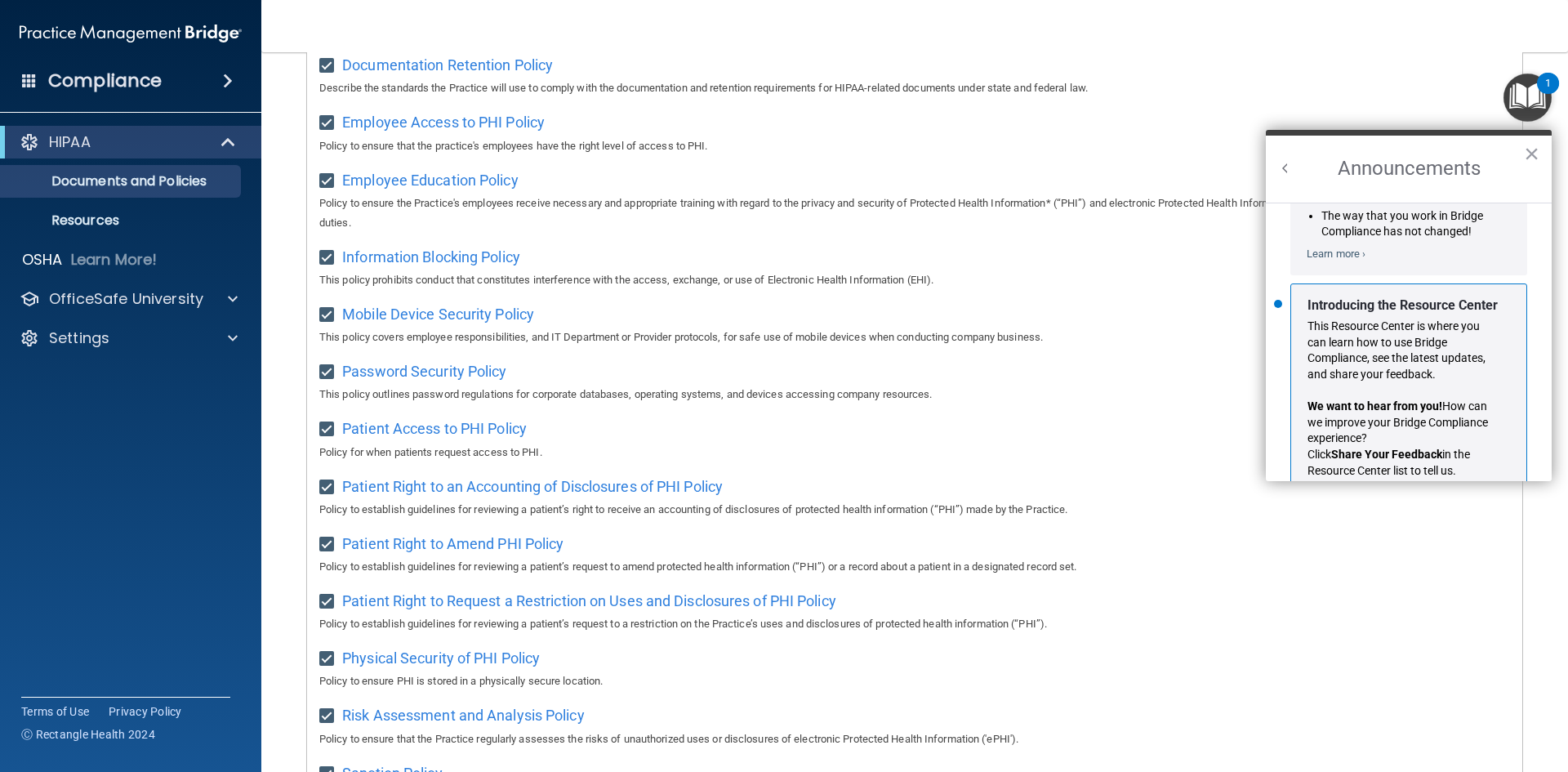
scroll to position [286, 0]
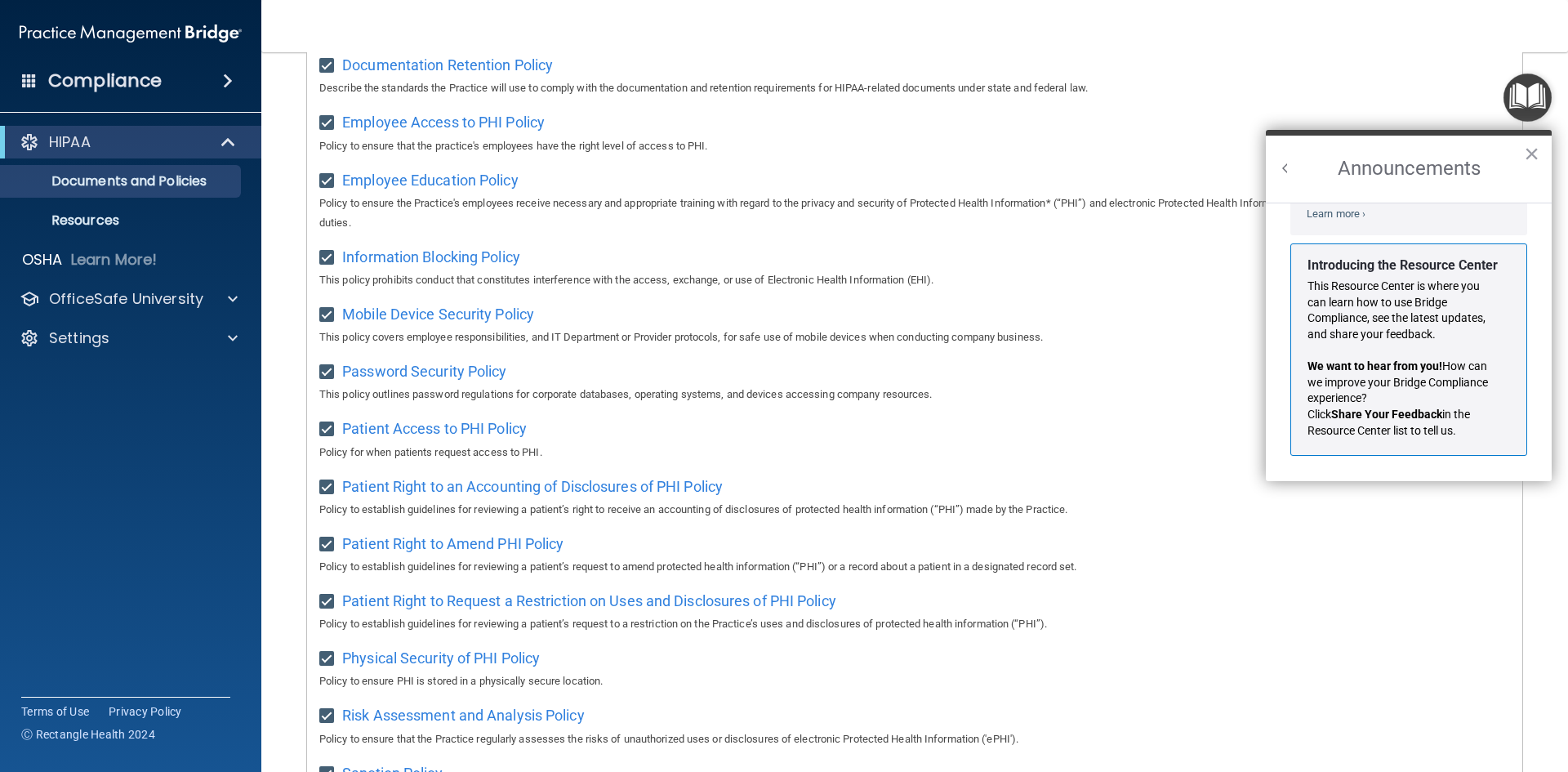
click at [1520, 156] on h2 "Announcements" at bounding box center [1408, 169] width 285 height 67
click at [1527, 152] on button "×" at bounding box center [1531, 154] width 16 height 26
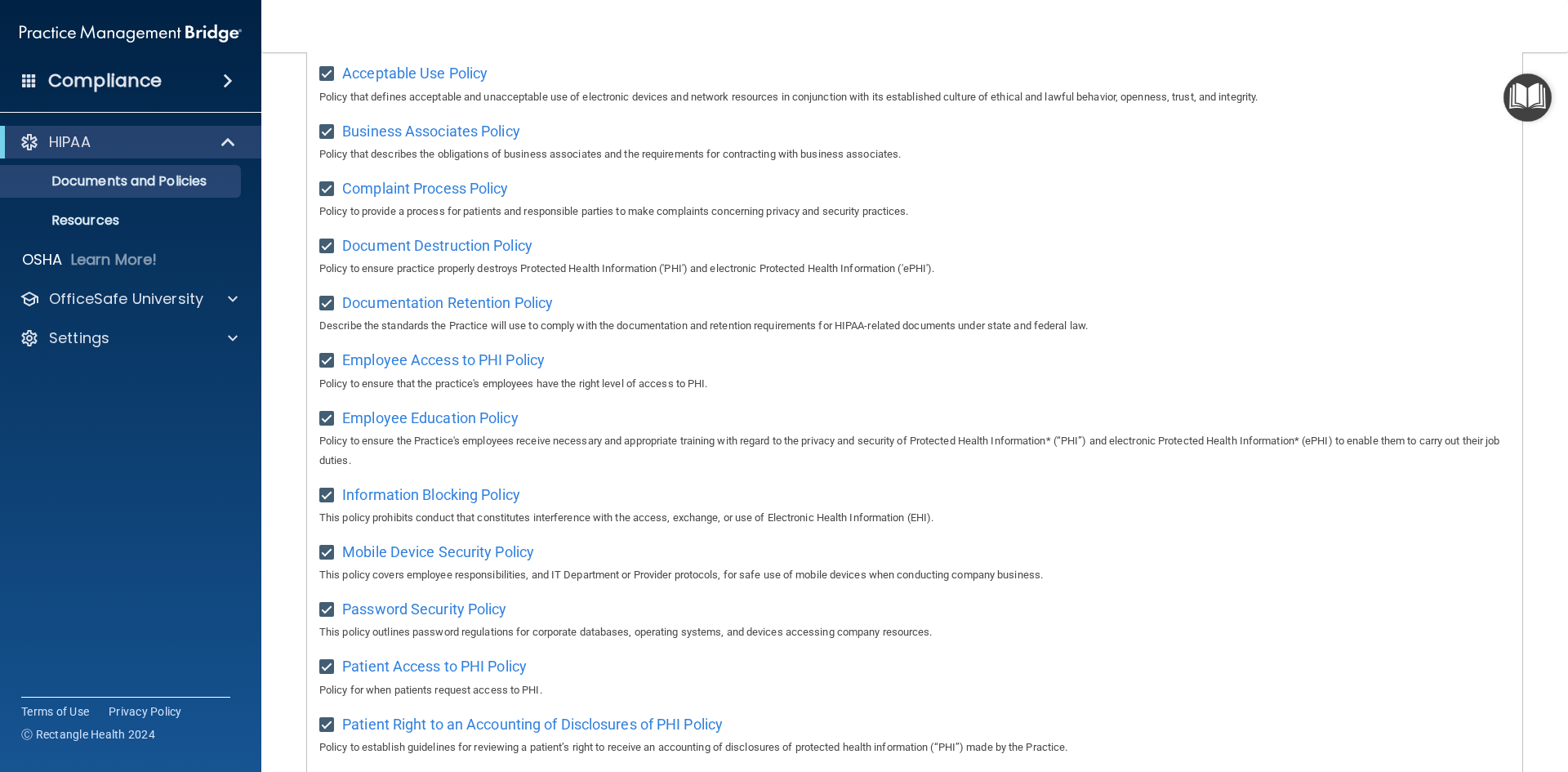
scroll to position [0, 0]
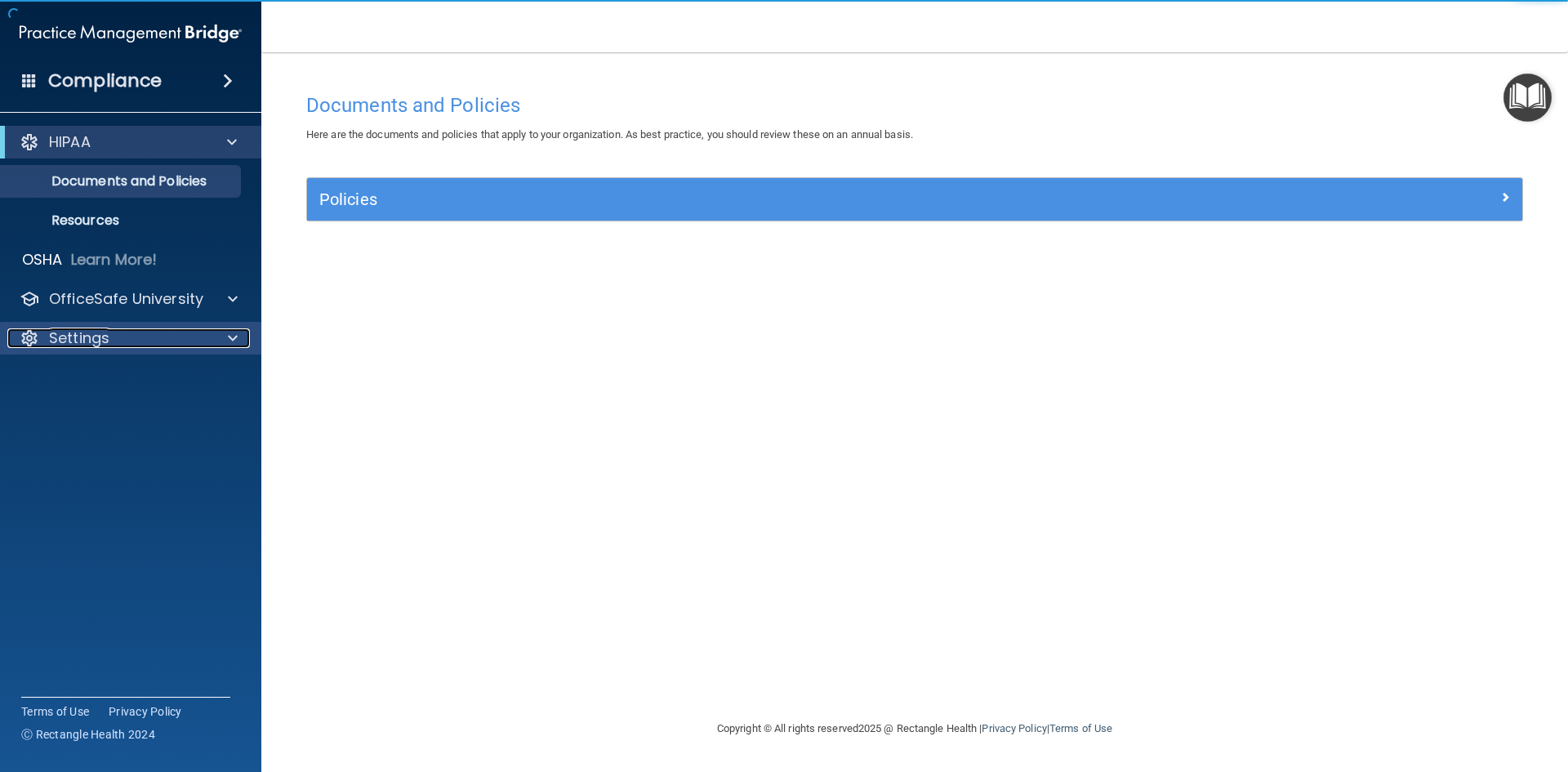
click at [183, 336] on div "Settings" at bounding box center [108, 338] width 202 height 20
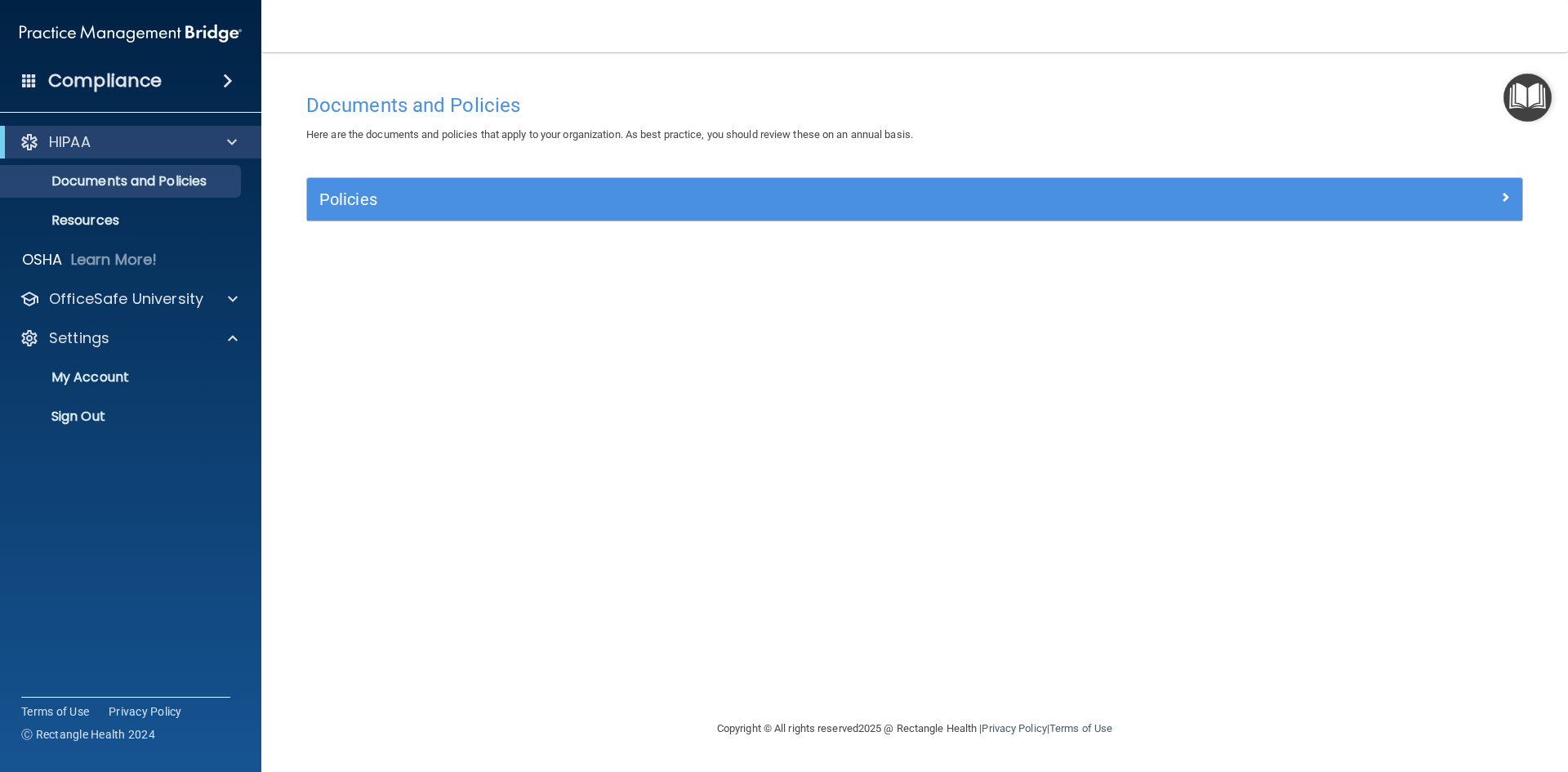
click at [110, 397] on ul "My Account My Users Services Sign Out" at bounding box center [132, 393] width 295 height 78
click at [105, 378] on p "My Account" at bounding box center [122, 377] width 223 height 16
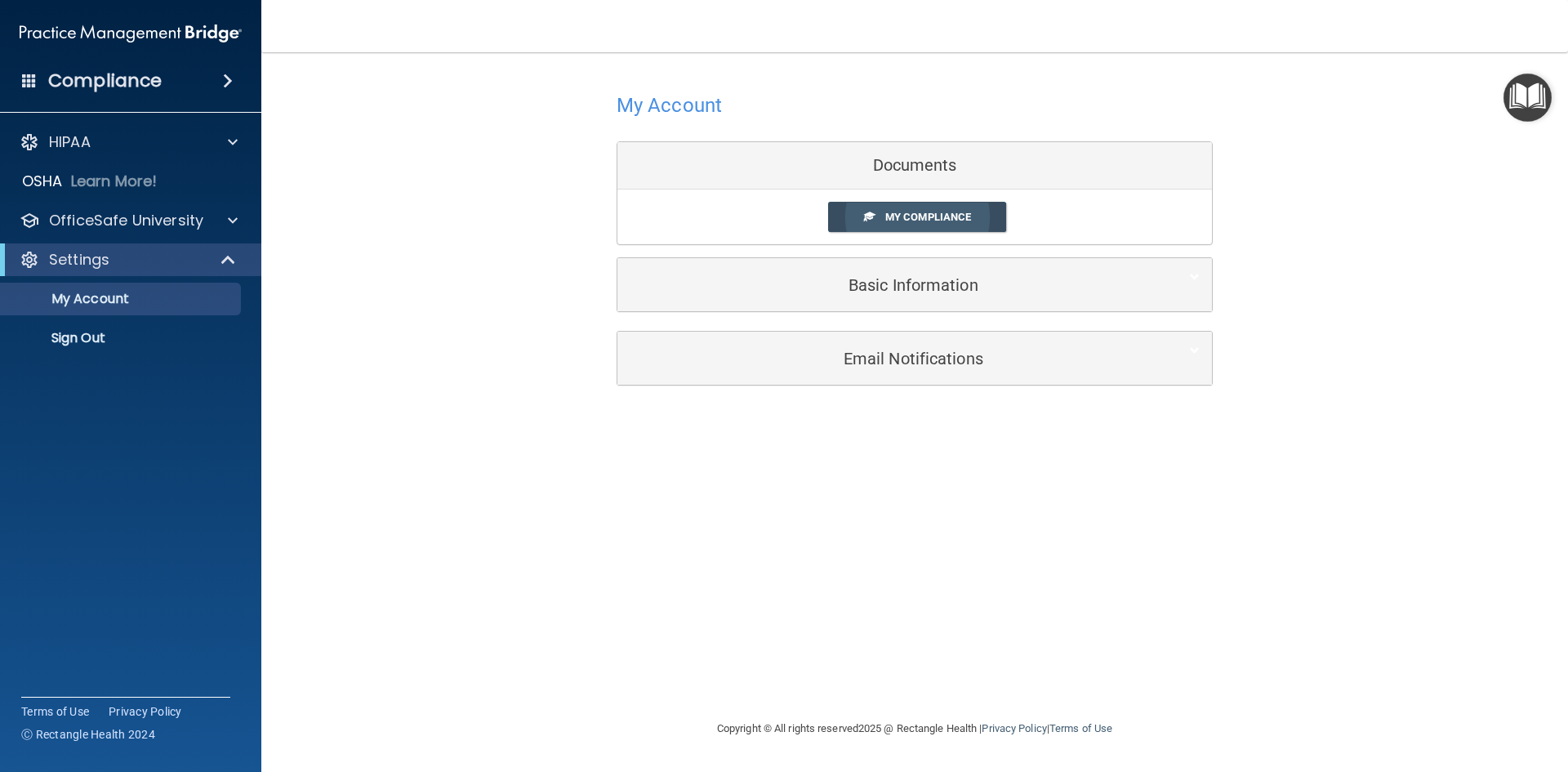
click at [855, 214] on link "My Compliance" at bounding box center [917, 216] width 178 height 30
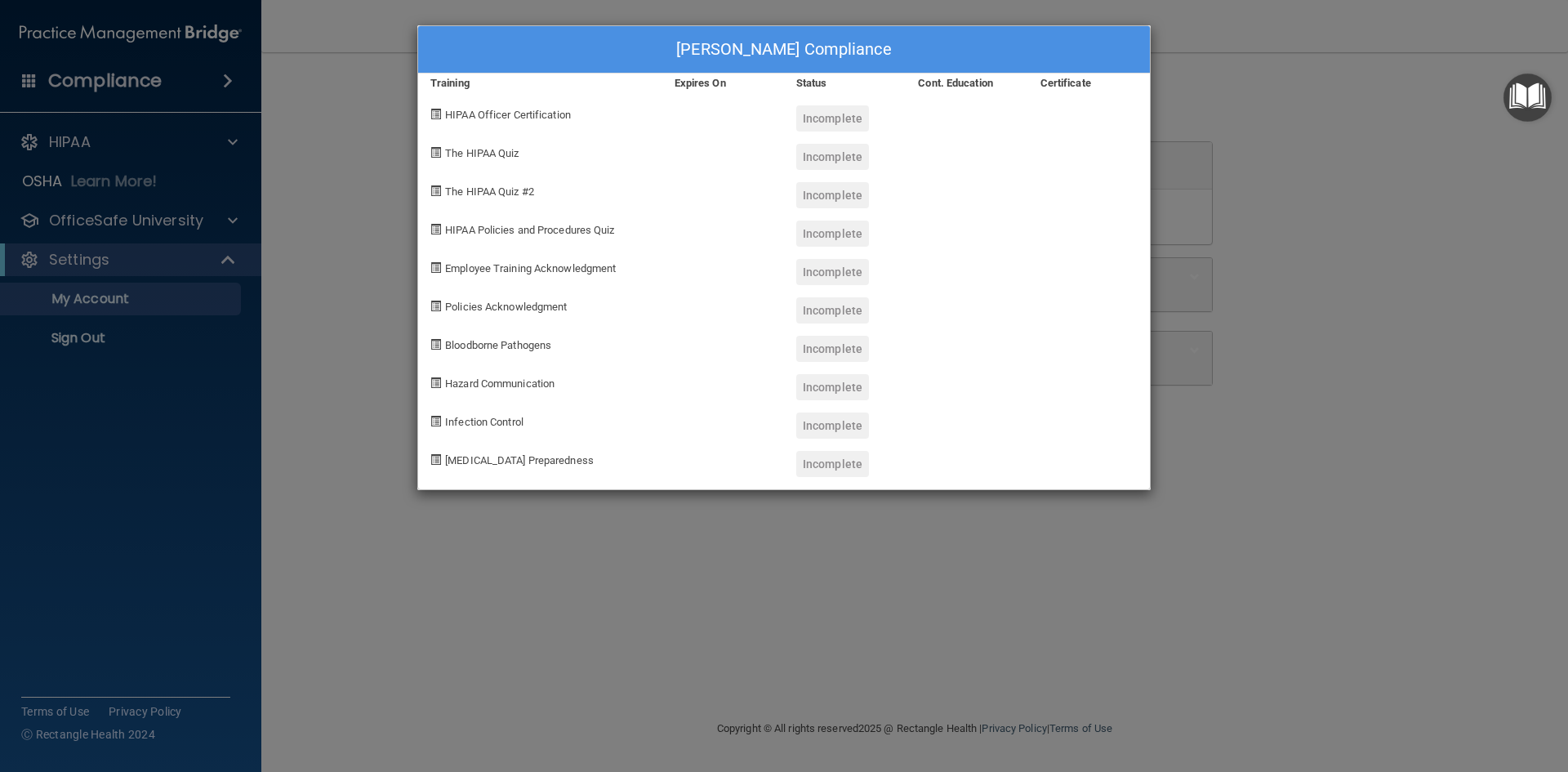
drag, startPoint x: 570, startPoint y: 127, endPoint x: 547, endPoint y: 127, distance: 23.0
click at [565, 129] on div "HIPAA Officer Certification" at bounding box center [540, 112] width 244 height 39
drag, startPoint x: 799, startPoint y: 43, endPoint x: 770, endPoint y: 55, distance: 31.4
click at [804, 51] on div "[PERSON_NAME] Compliance" at bounding box center [784, 50] width 731 height 48
click at [450, 69] on div "[PERSON_NAME] Compliance" at bounding box center [784, 50] width 731 height 48
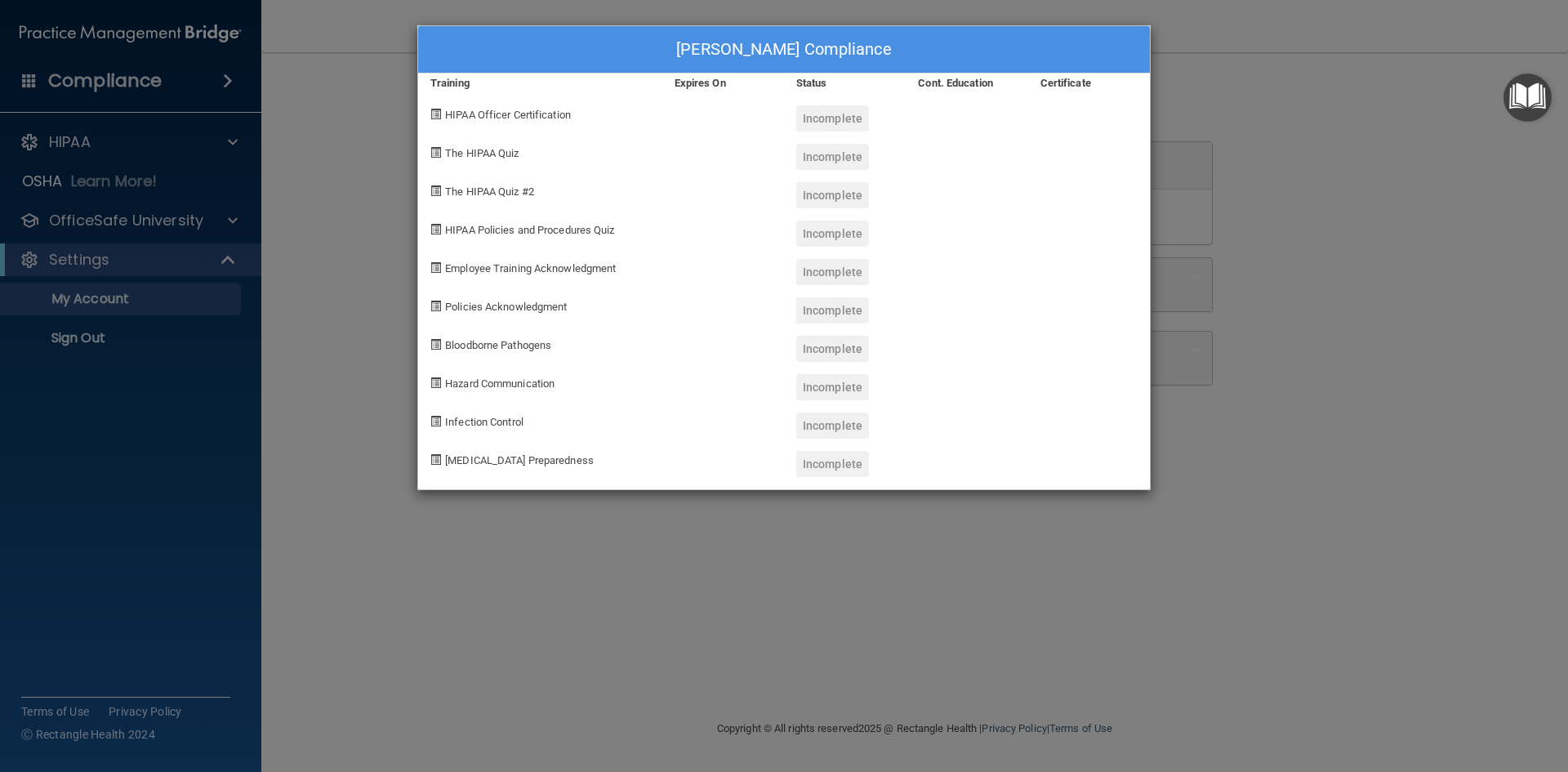
drag, startPoint x: 442, startPoint y: 66, endPoint x: 549, endPoint y: 33, distance: 112.0
click at [452, 64] on div "[PERSON_NAME] Compliance" at bounding box center [784, 50] width 731 height 48
click at [108, 346] on div "[PERSON_NAME] Compliance Training Expires On Status Cont. Education Certificate…" at bounding box center [784, 386] width 1568 height 772
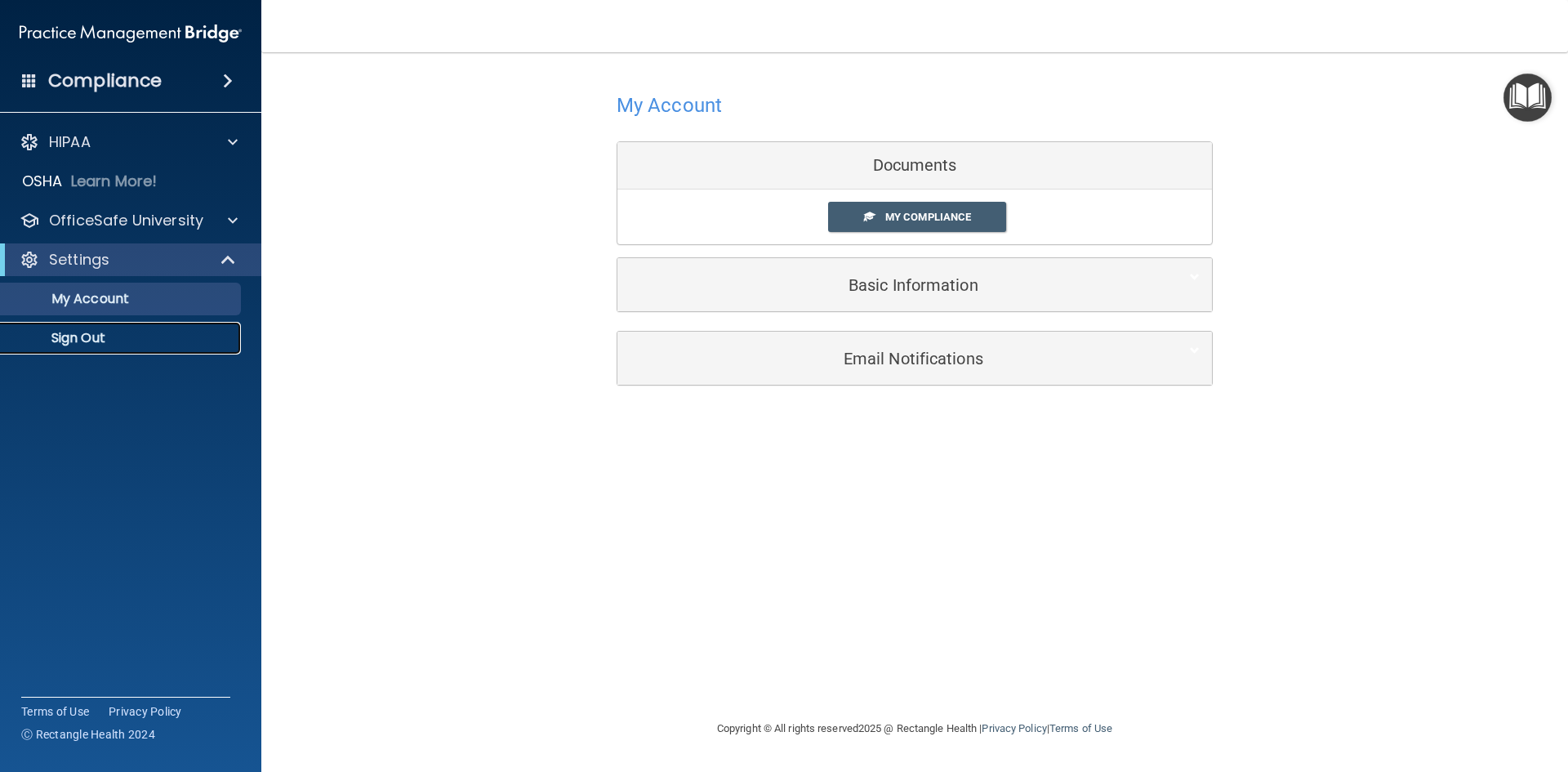
click at [109, 334] on p "Sign Out" at bounding box center [122, 338] width 223 height 16
